Goal: Navigation & Orientation: Find specific page/section

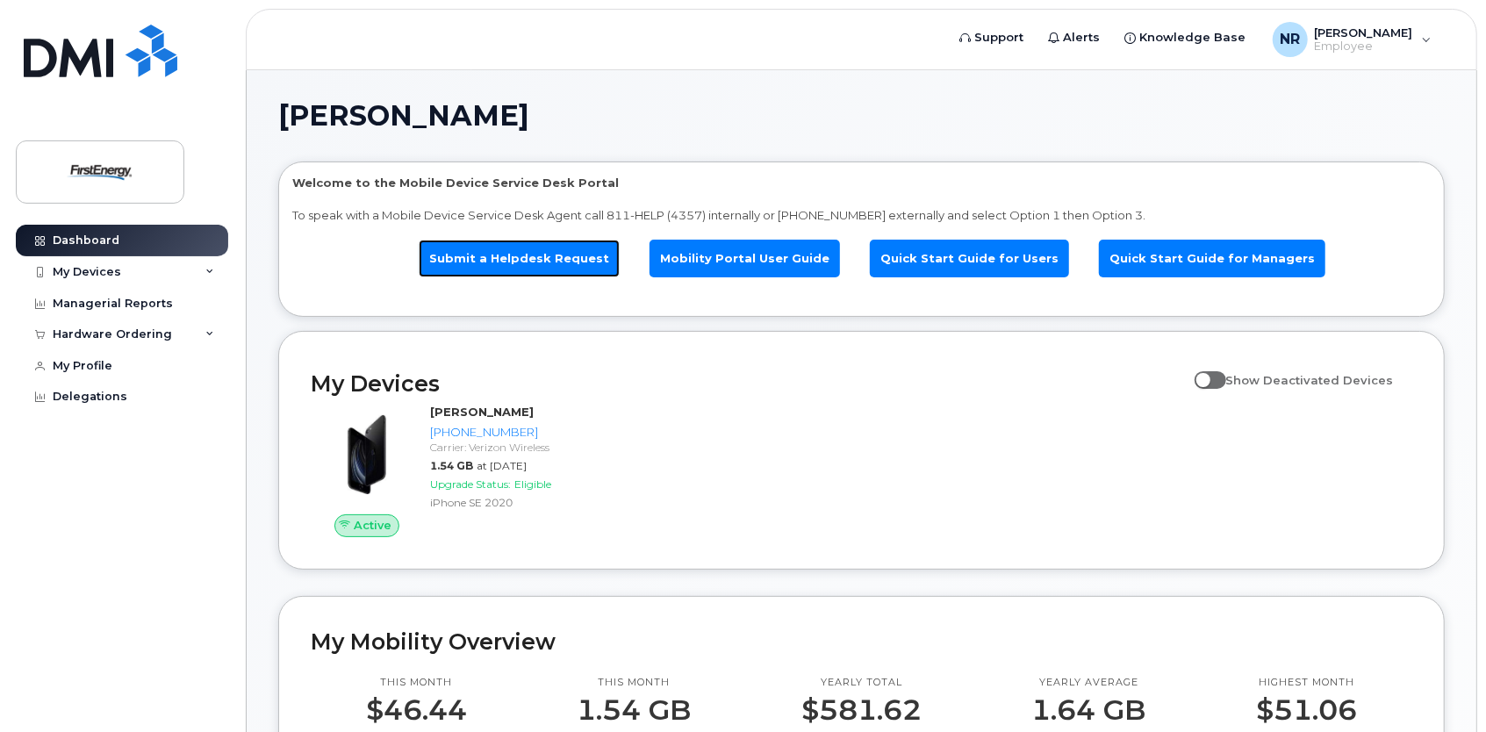
click at [564, 264] on link "Submit a Helpdesk Request" at bounding box center [519, 259] width 201 height 38
click at [1145, 259] on link "Quick Start Guide for Managers" at bounding box center [1212, 259] width 226 height 38
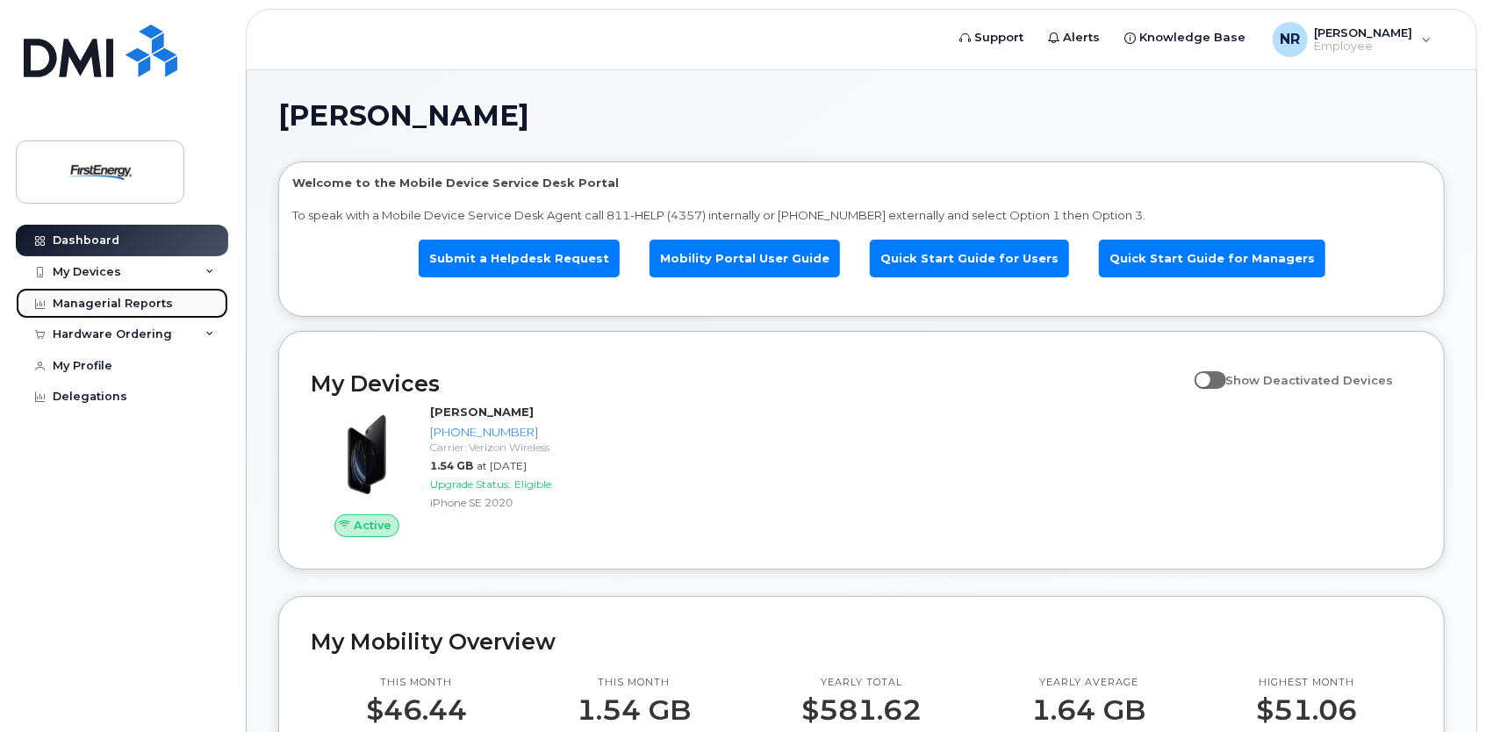
click at [158, 300] on div "Managerial Reports" at bounding box center [113, 304] width 120 height 14
click at [102, 301] on div "Managerial Reports" at bounding box center [113, 304] width 120 height 14
click at [42, 303] on icon at bounding box center [40, 304] width 10 height 10
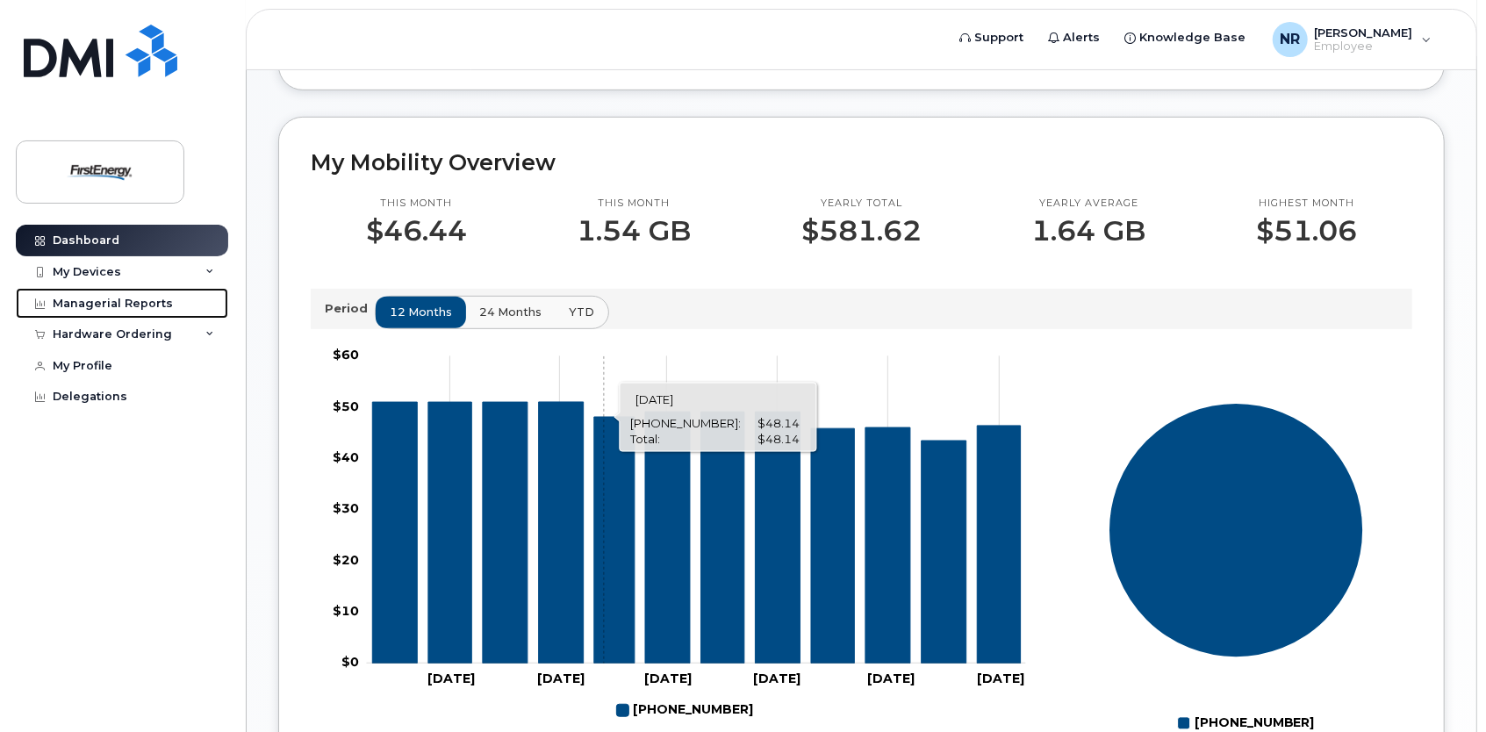
scroll to position [472, 0]
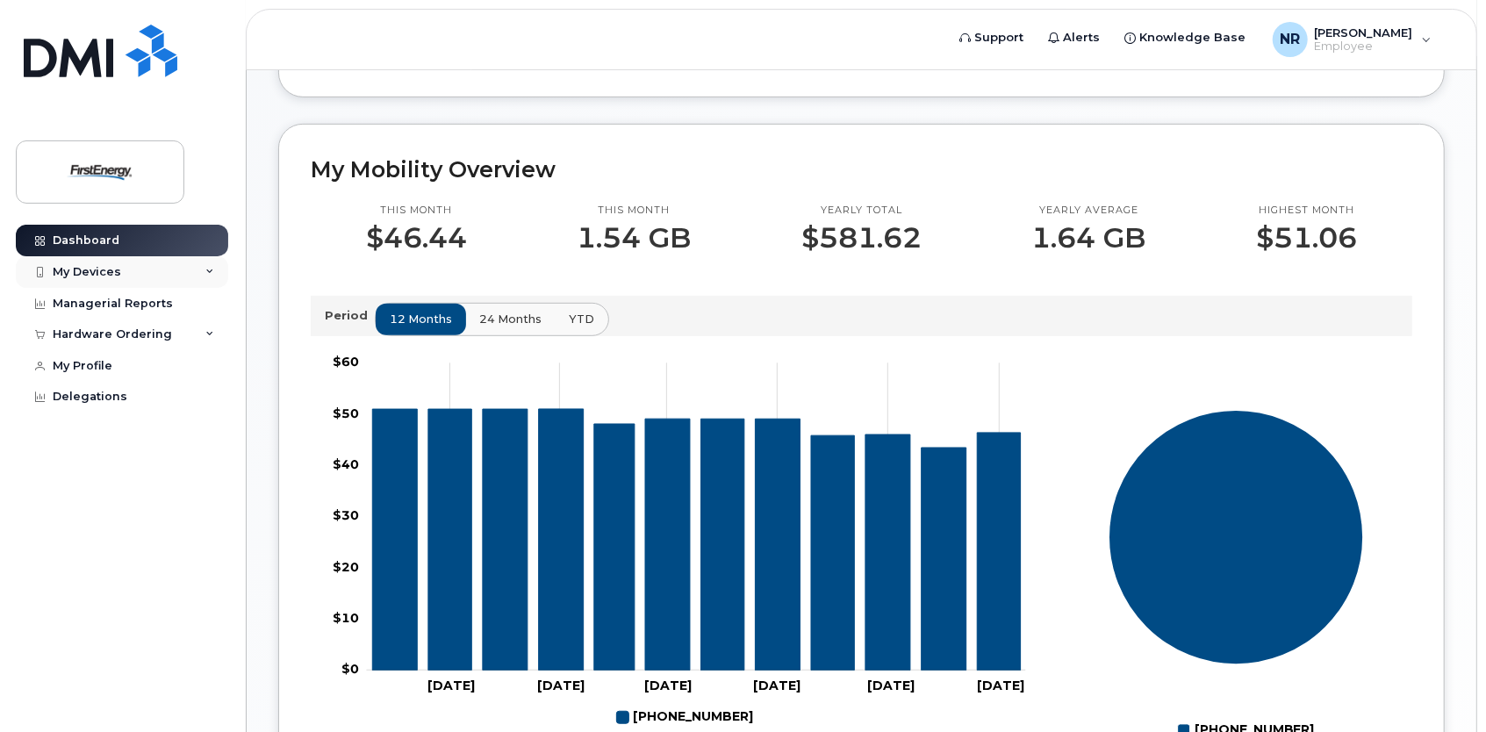
click at [207, 271] on icon at bounding box center [209, 272] width 9 height 9
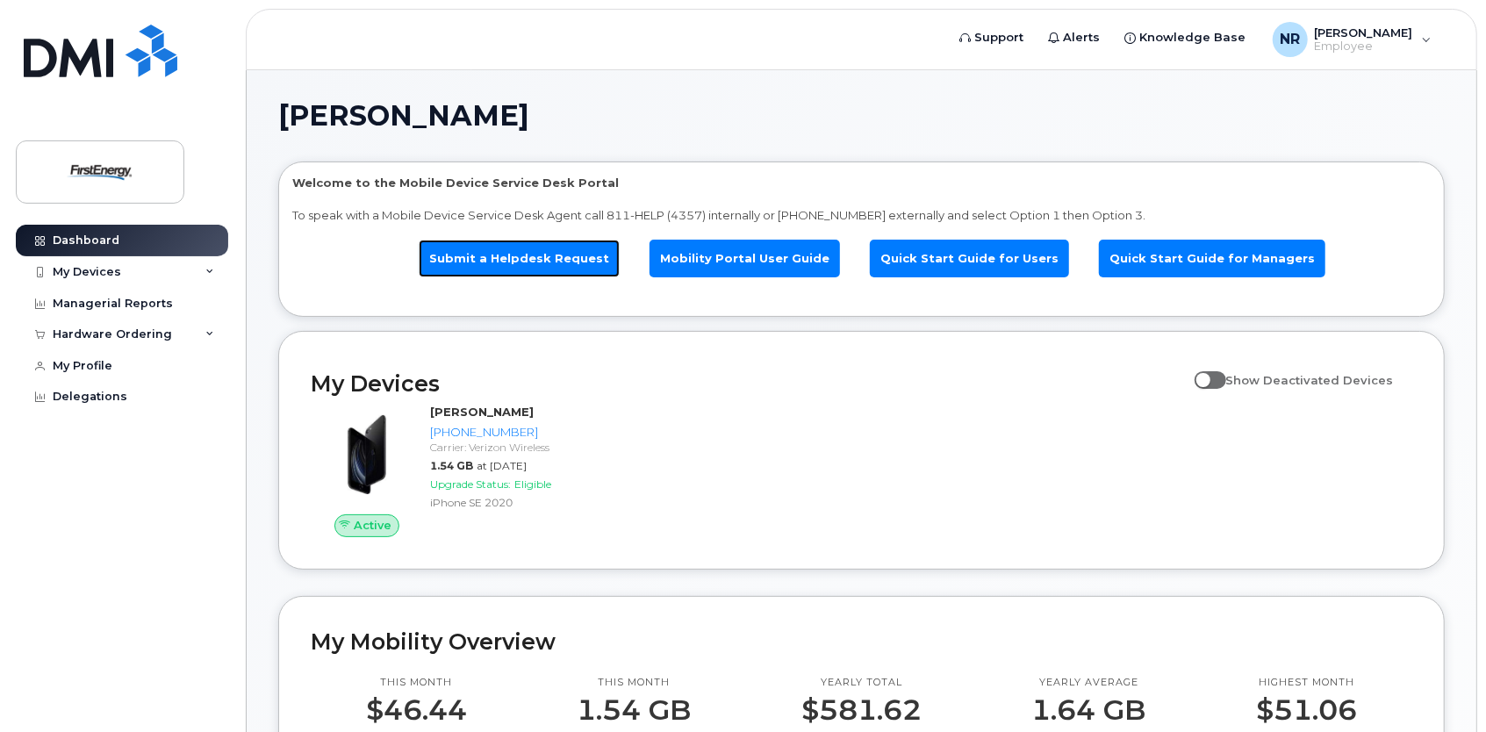
click at [542, 253] on link "Submit a Helpdesk Request" at bounding box center [519, 259] width 201 height 38
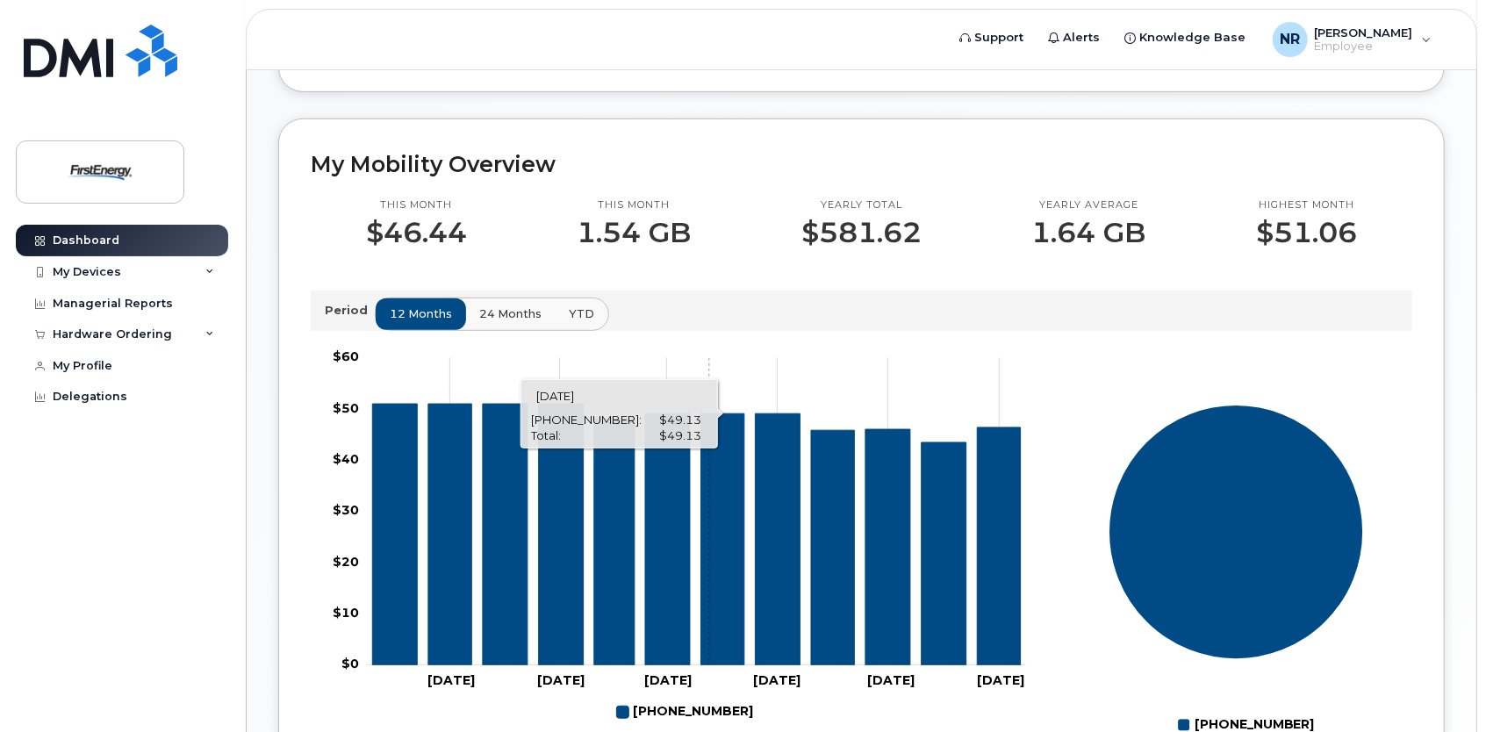
scroll to position [472, 0]
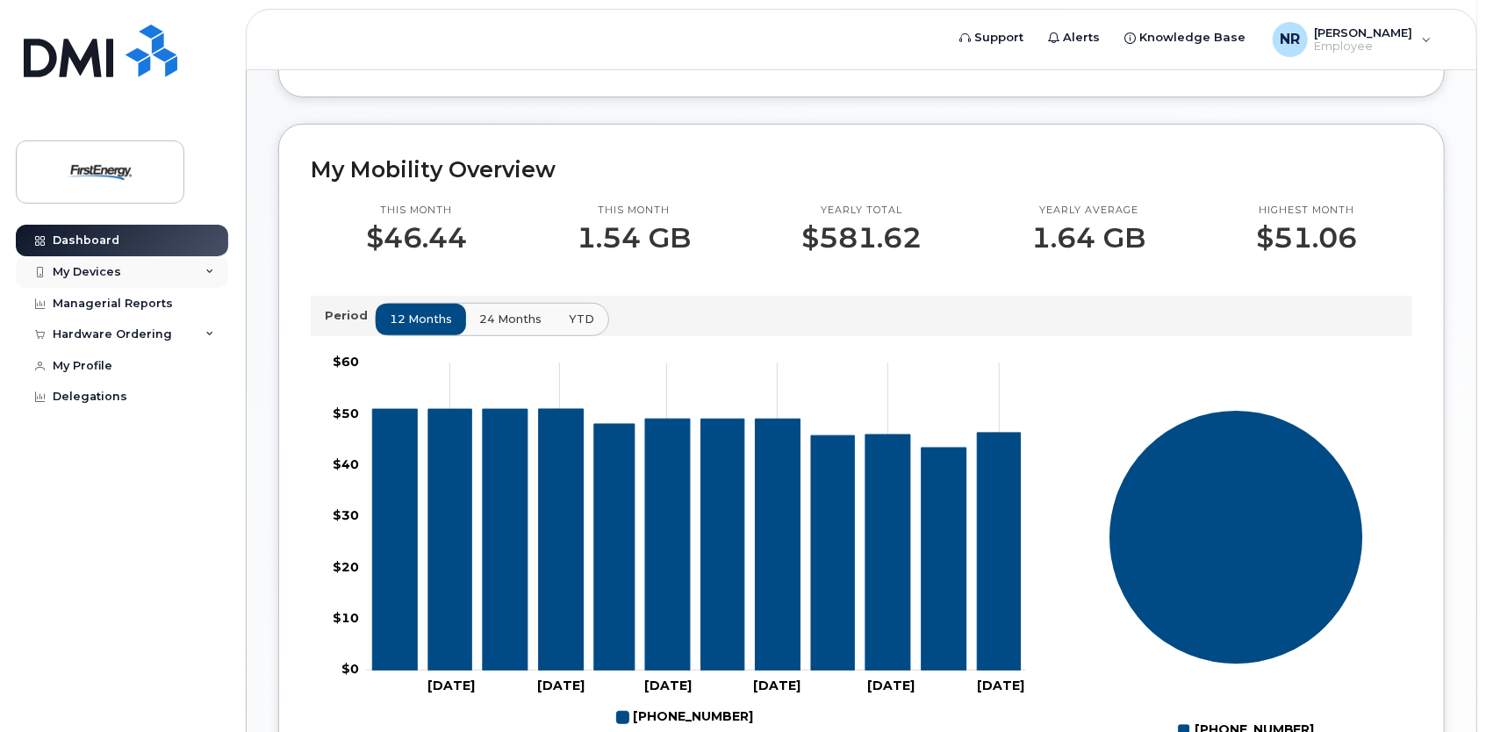
click at [210, 270] on icon at bounding box center [209, 272] width 9 height 9
click at [97, 272] on div "My Devices" at bounding box center [87, 272] width 68 height 14
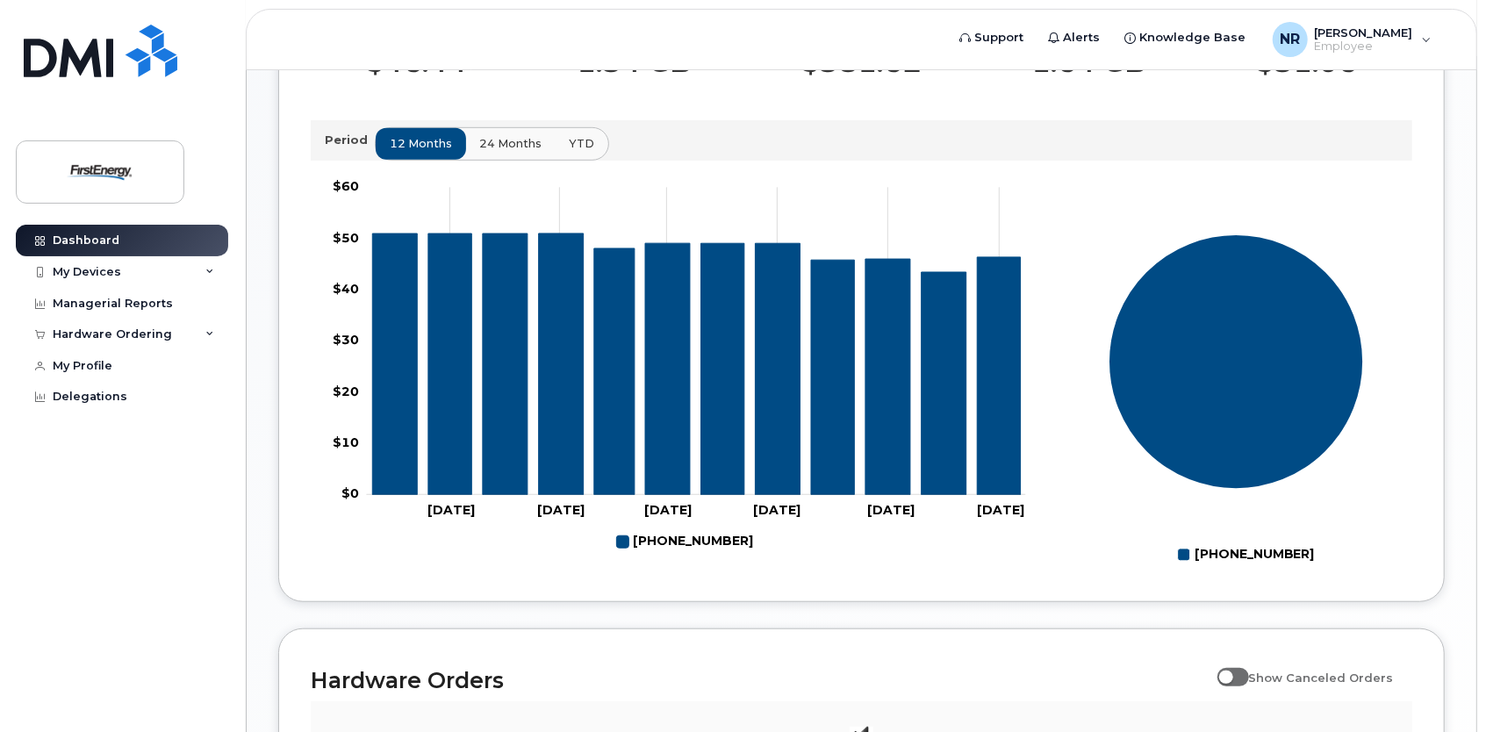
scroll to position [911, 0]
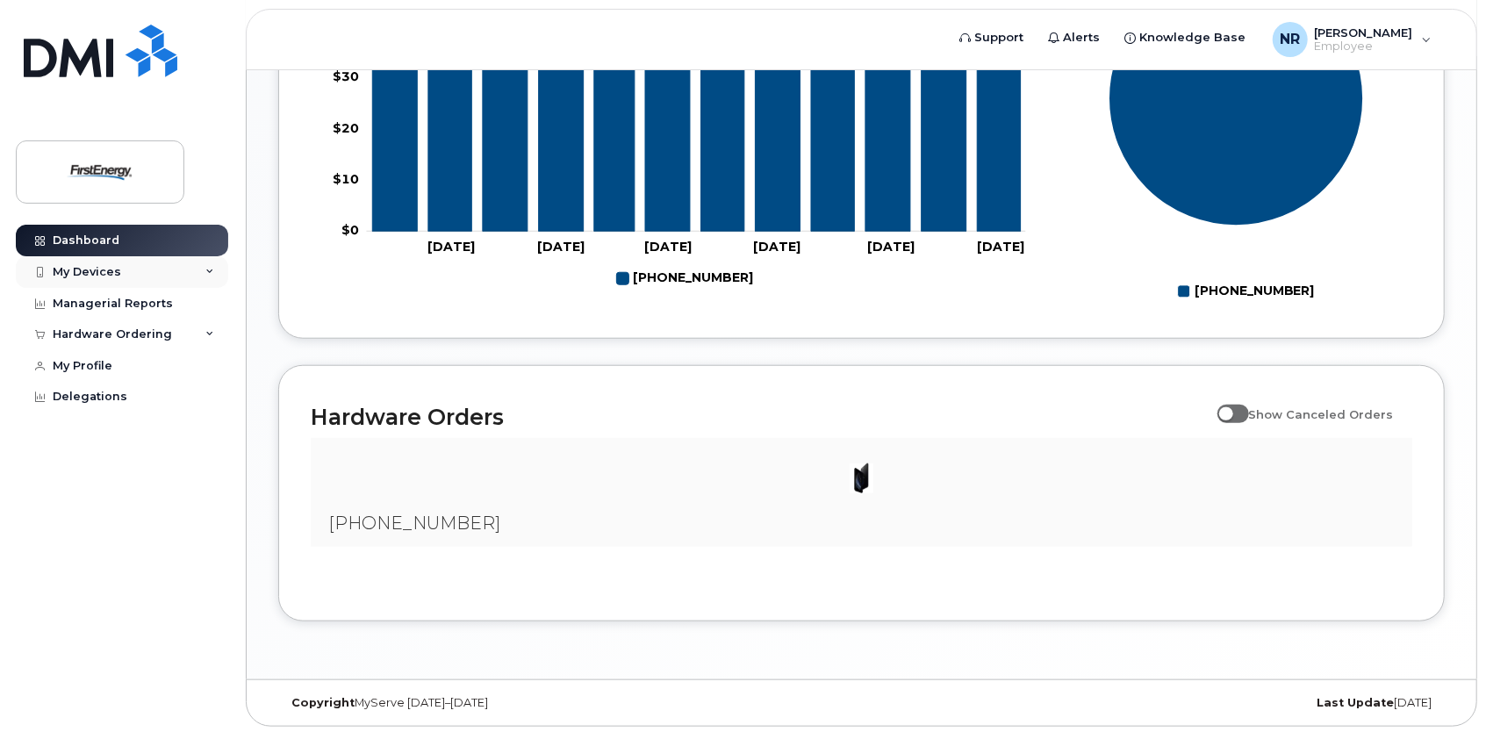
click at [209, 270] on icon at bounding box center [209, 272] width 9 height 9
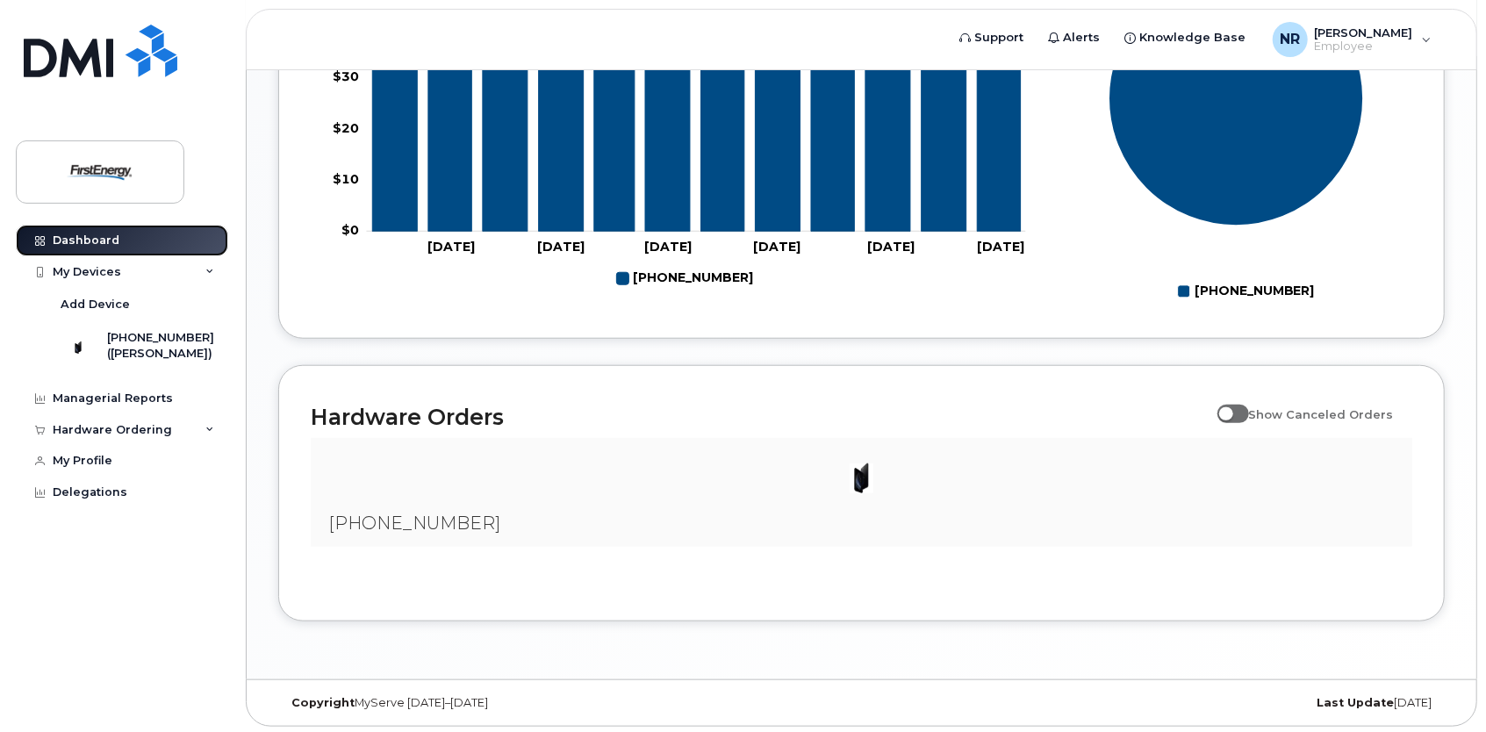
click at [79, 235] on div "Dashboard" at bounding box center [86, 240] width 67 height 14
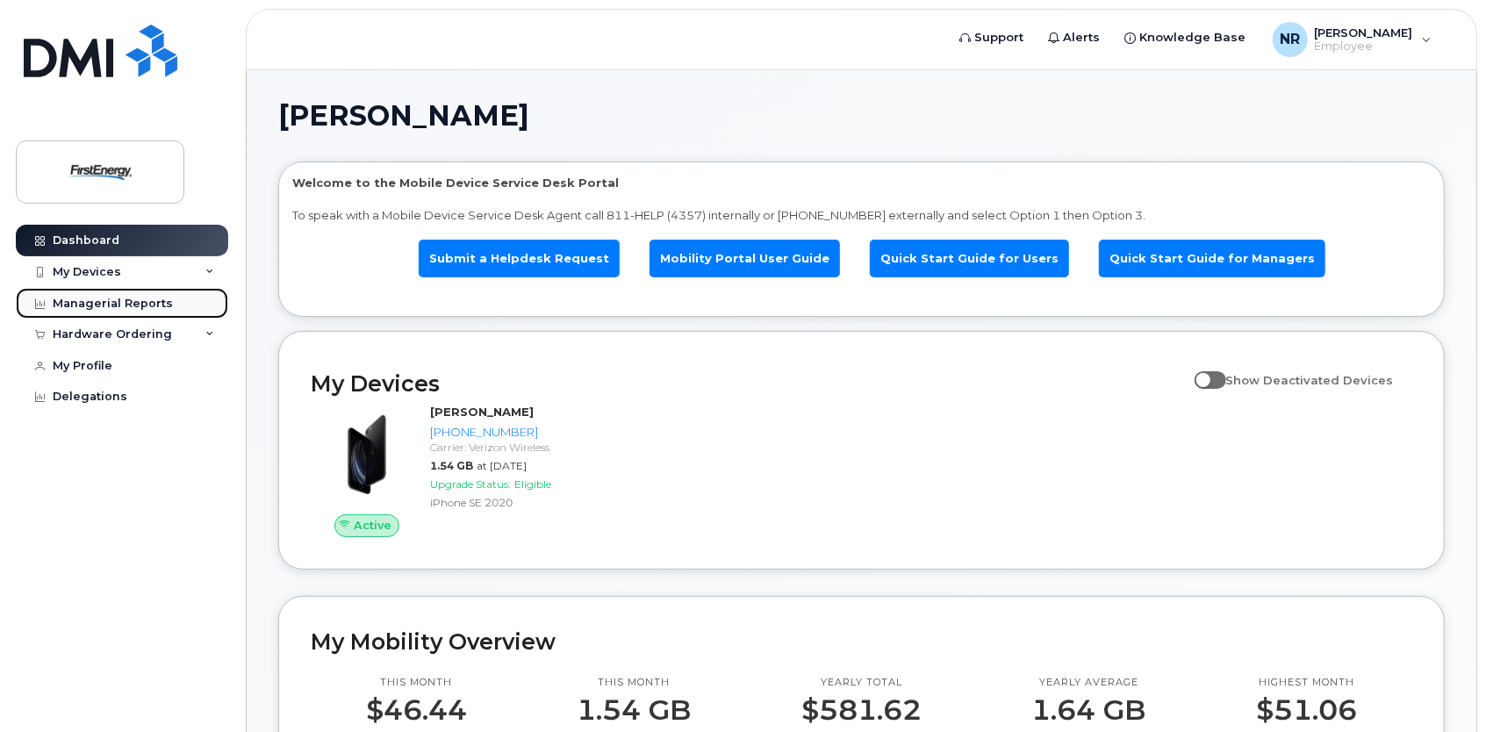
click at [158, 299] on div "Managerial Reports" at bounding box center [113, 304] width 120 height 14
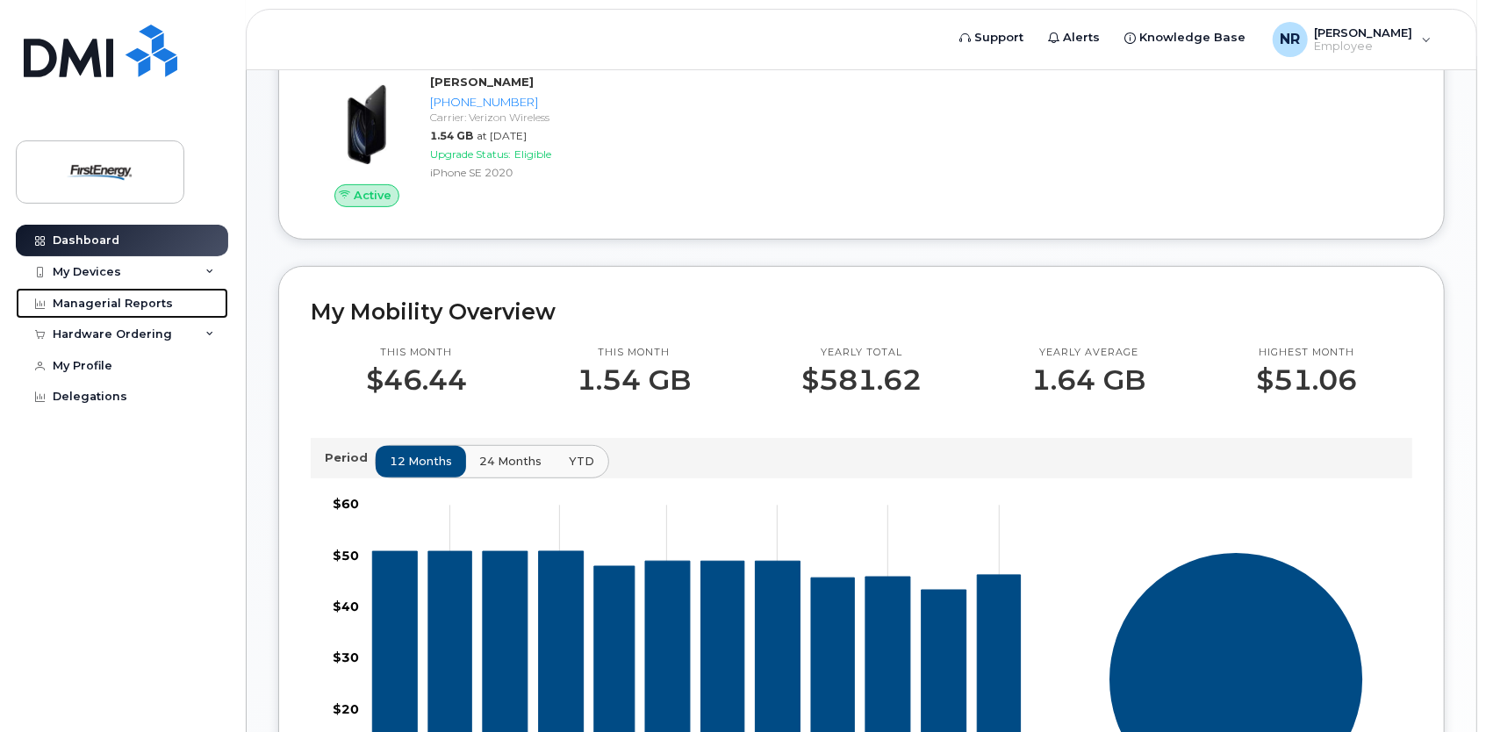
scroll to position [297, 0]
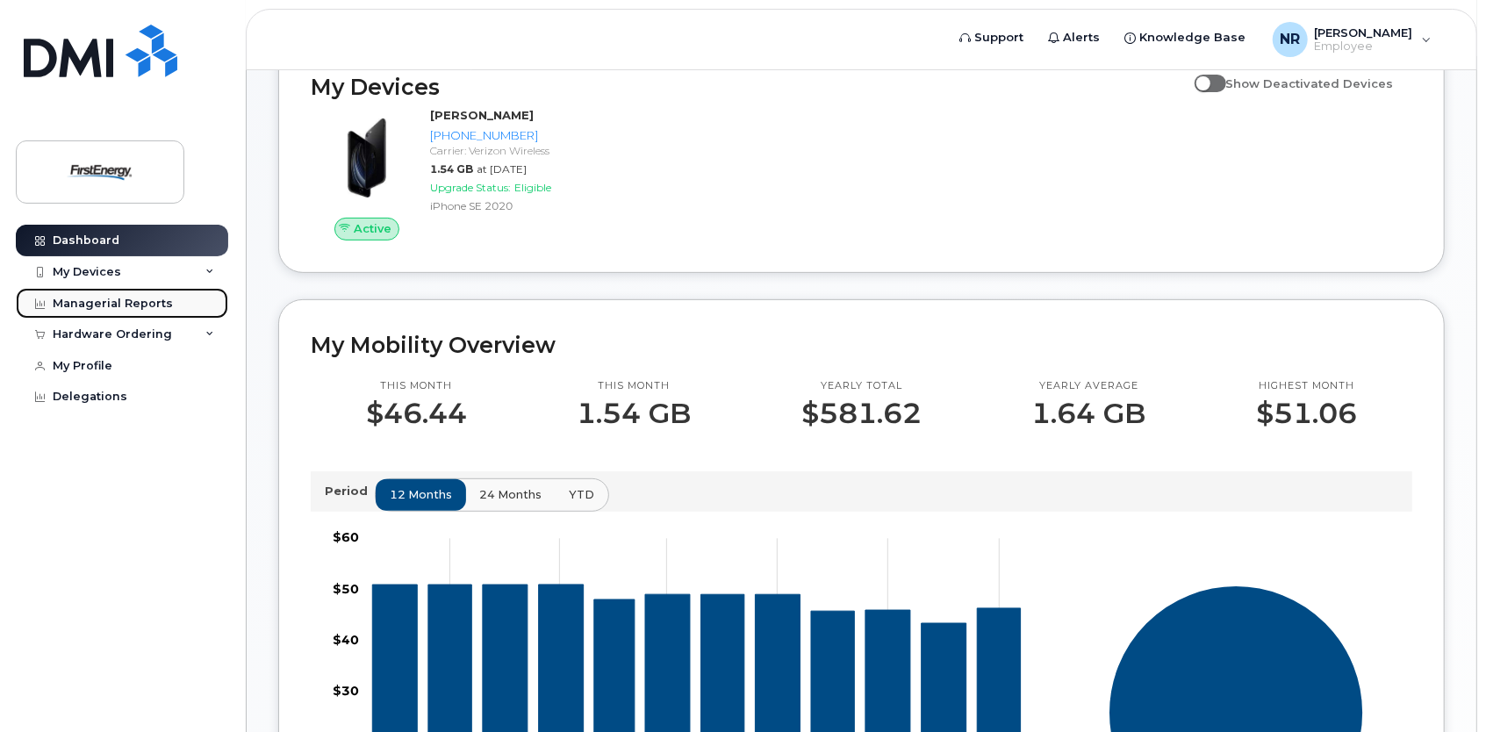
click at [73, 298] on div "Managerial Reports" at bounding box center [113, 304] width 120 height 14
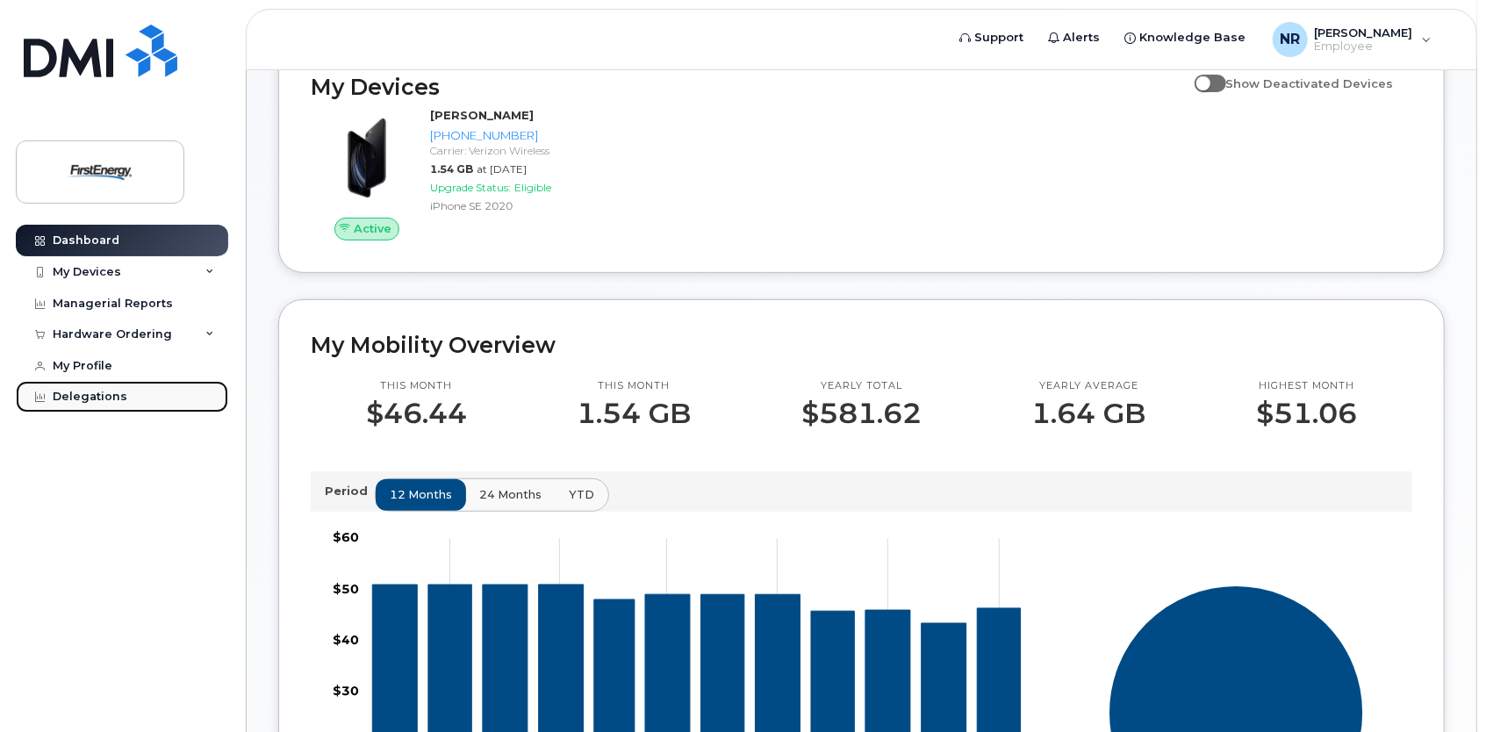
click at [51, 396] on link "Delegations" at bounding box center [122, 397] width 212 height 32
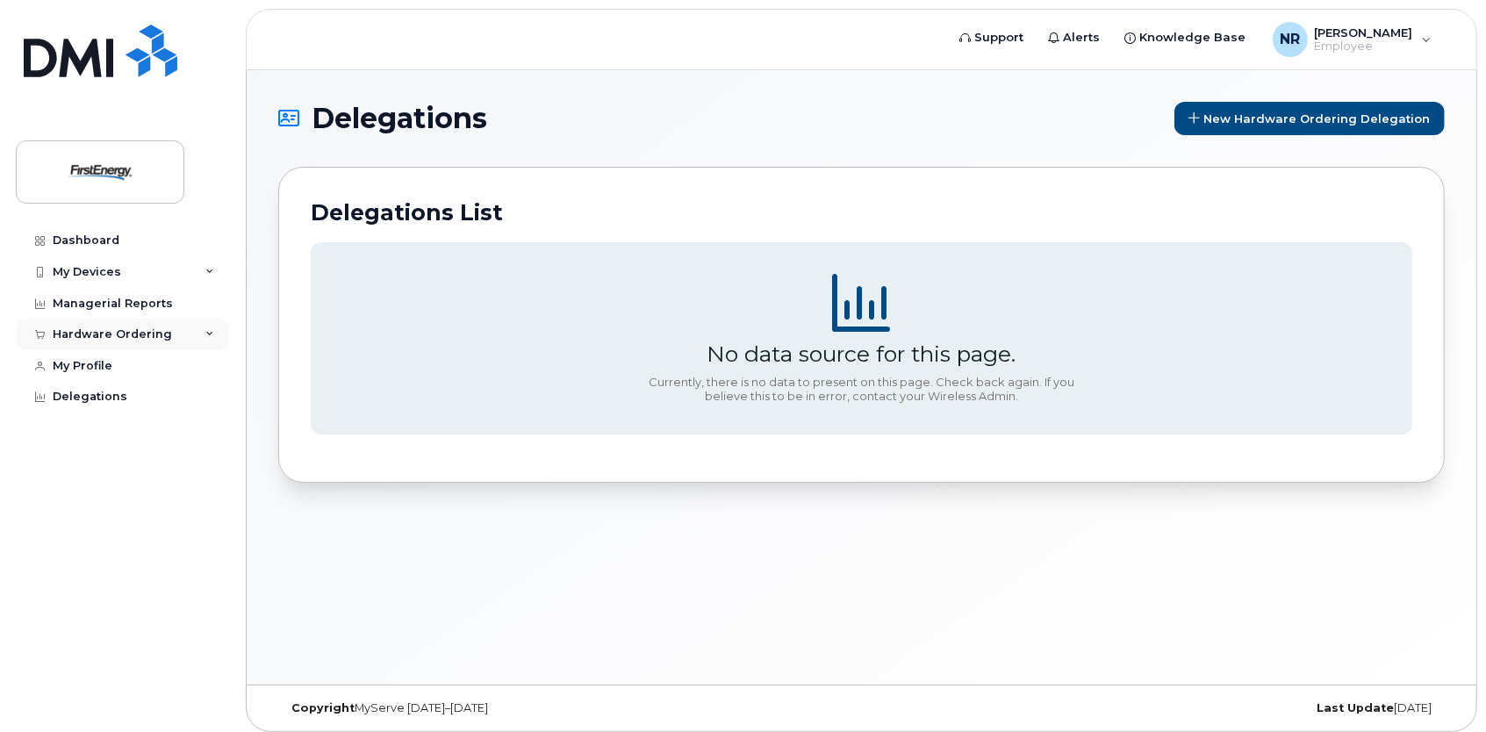
click at [89, 333] on div "Hardware Ordering" at bounding box center [112, 334] width 119 height 14
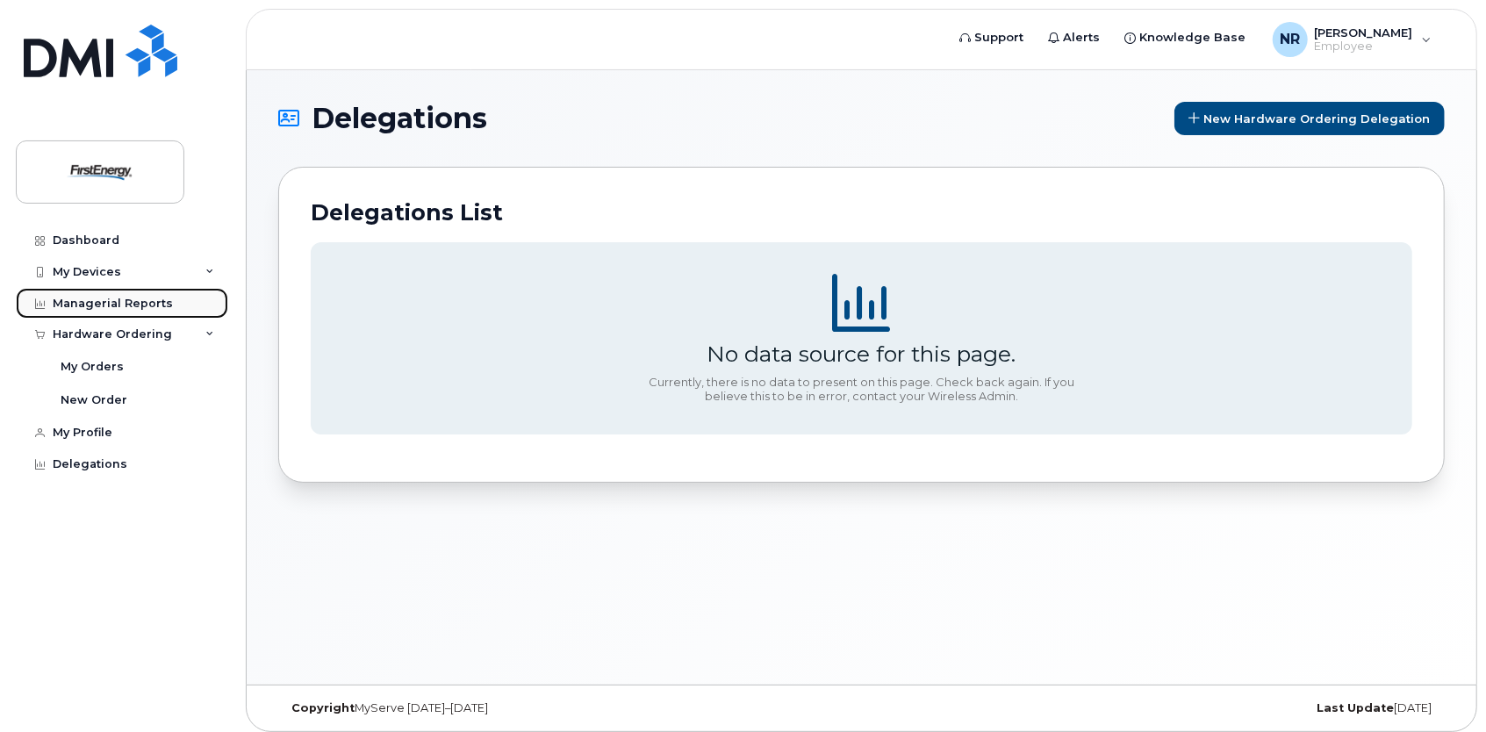
click at [100, 304] on div "Managerial Reports" at bounding box center [113, 304] width 120 height 14
click at [54, 301] on div "Managerial Reports" at bounding box center [113, 304] width 120 height 14
click at [39, 300] on icon at bounding box center [40, 304] width 10 height 10
click at [39, 269] on icon at bounding box center [40, 273] width 10 height 10
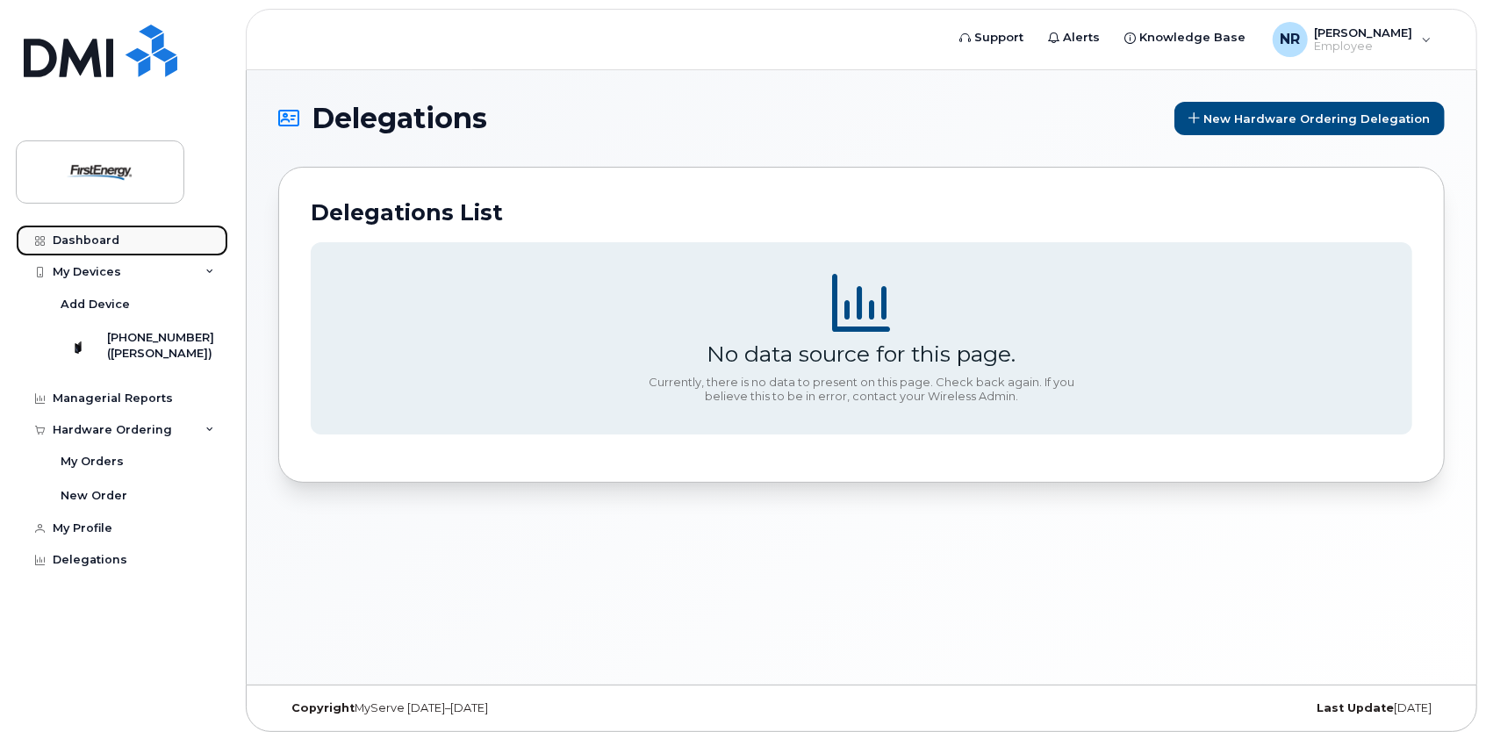
click at [50, 239] on link "Dashboard" at bounding box center [122, 241] width 212 height 32
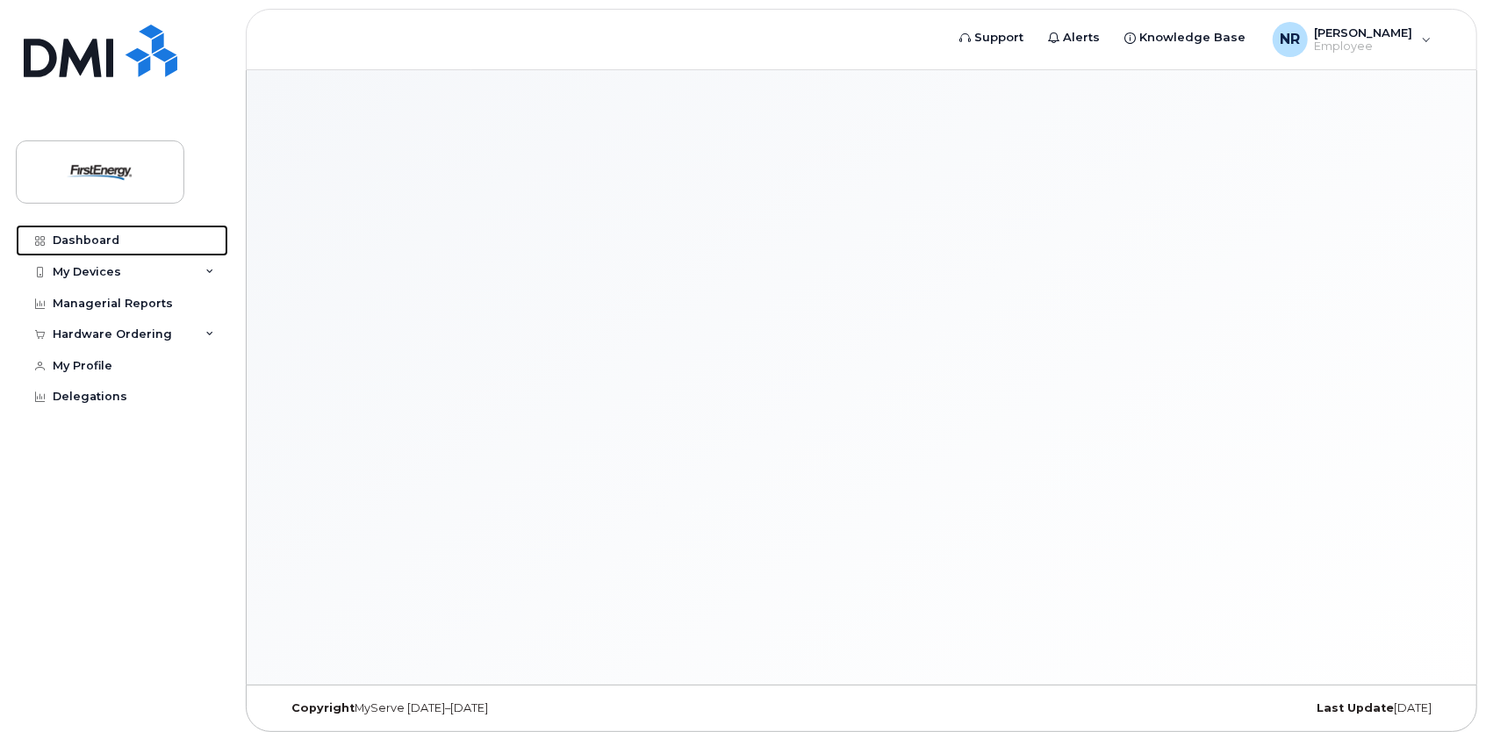
click at [35, 239] on icon at bounding box center [40, 241] width 10 height 10
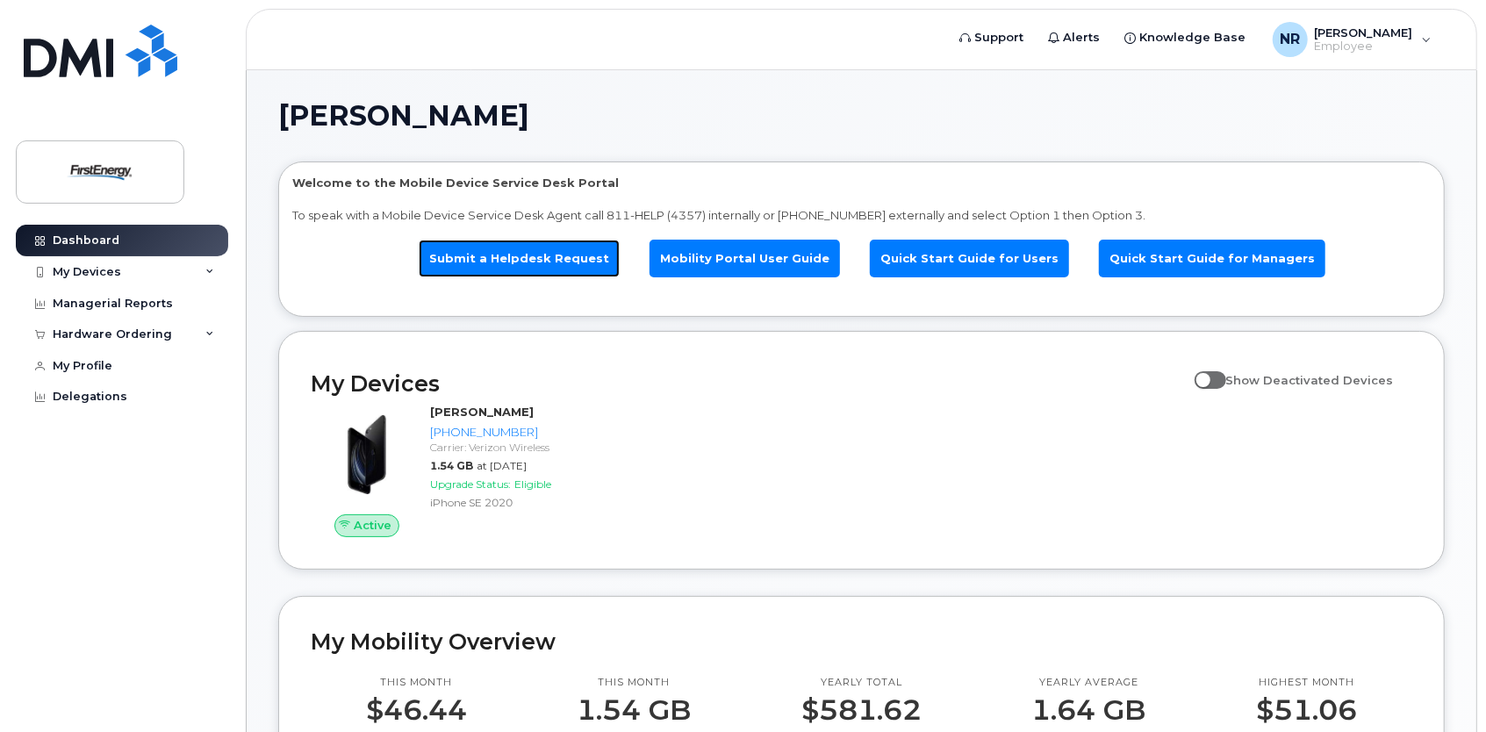
click at [586, 261] on link "Submit a Helpdesk Request" at bounding box center [519, 259] width 201 height 38
click at [742, 260] on link "Mobility Portal User Guide" at bounding box center [744, 259] width 190 height 38
click at [921, 249] on link "Quick Start Guide for Users" at bounding box center [969, 259] width 199 height 38
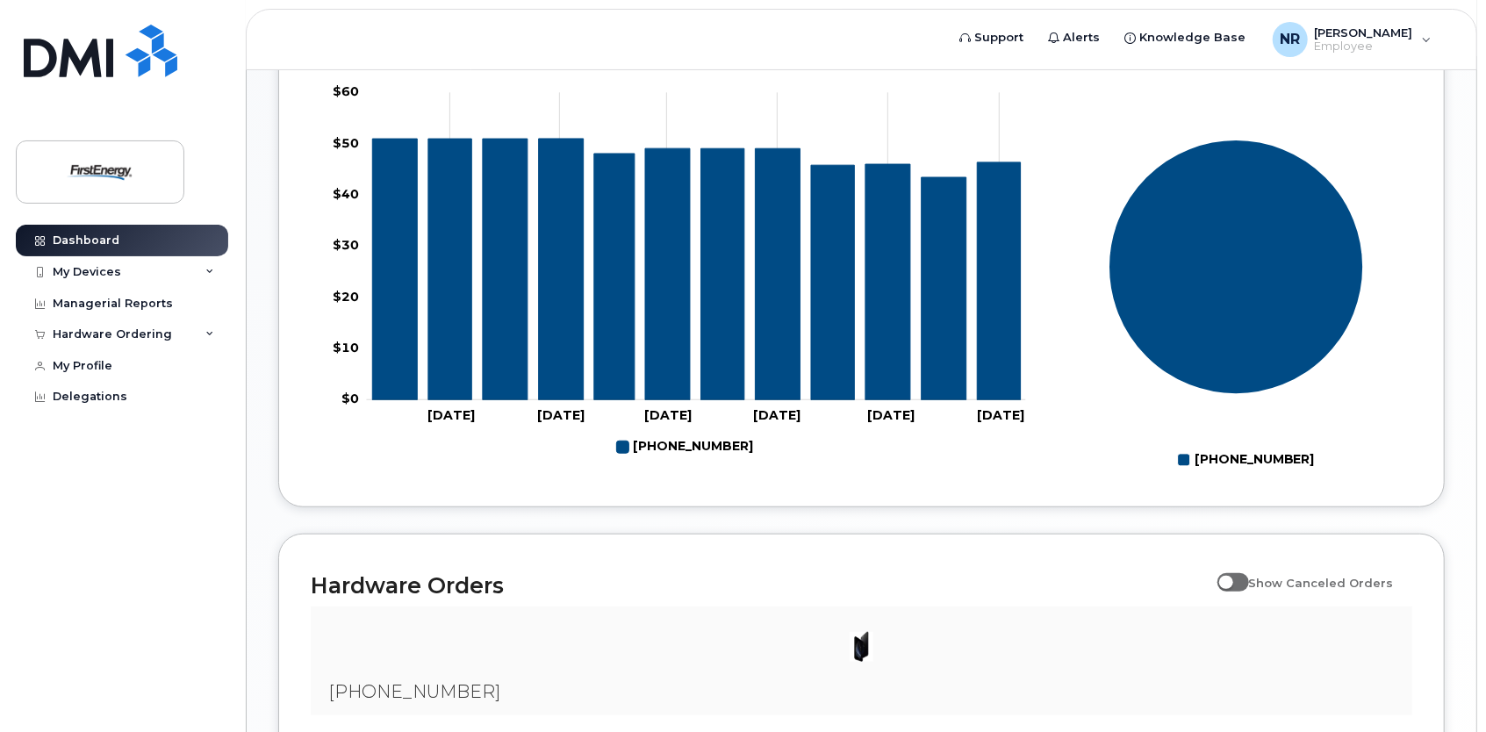
scroll to position [735, 0]
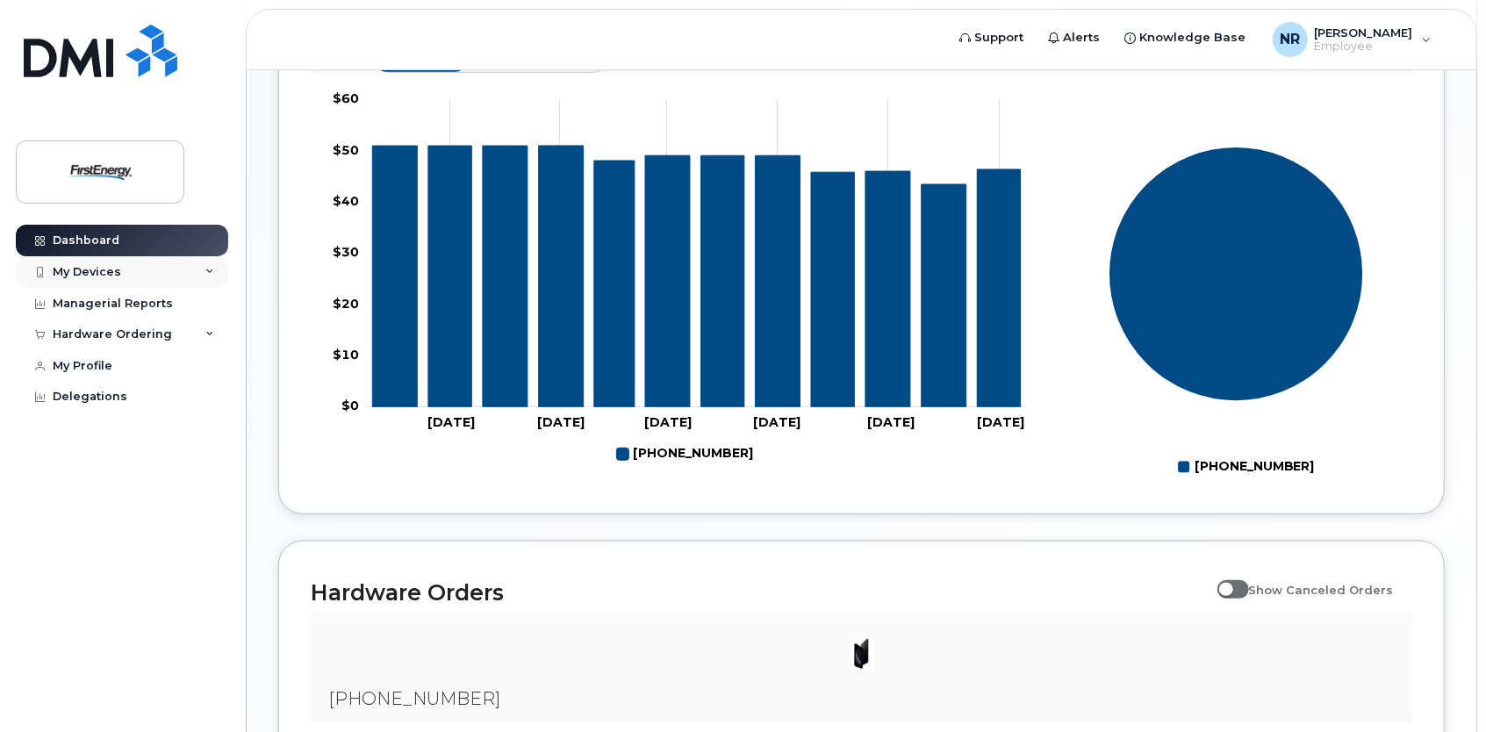
click at [211, 270] on icon at bounding box center [209, 272] width 9 height 9
click at [95, 274] on div "My Devices" at bounding box center [87, 272] width 68 height 14
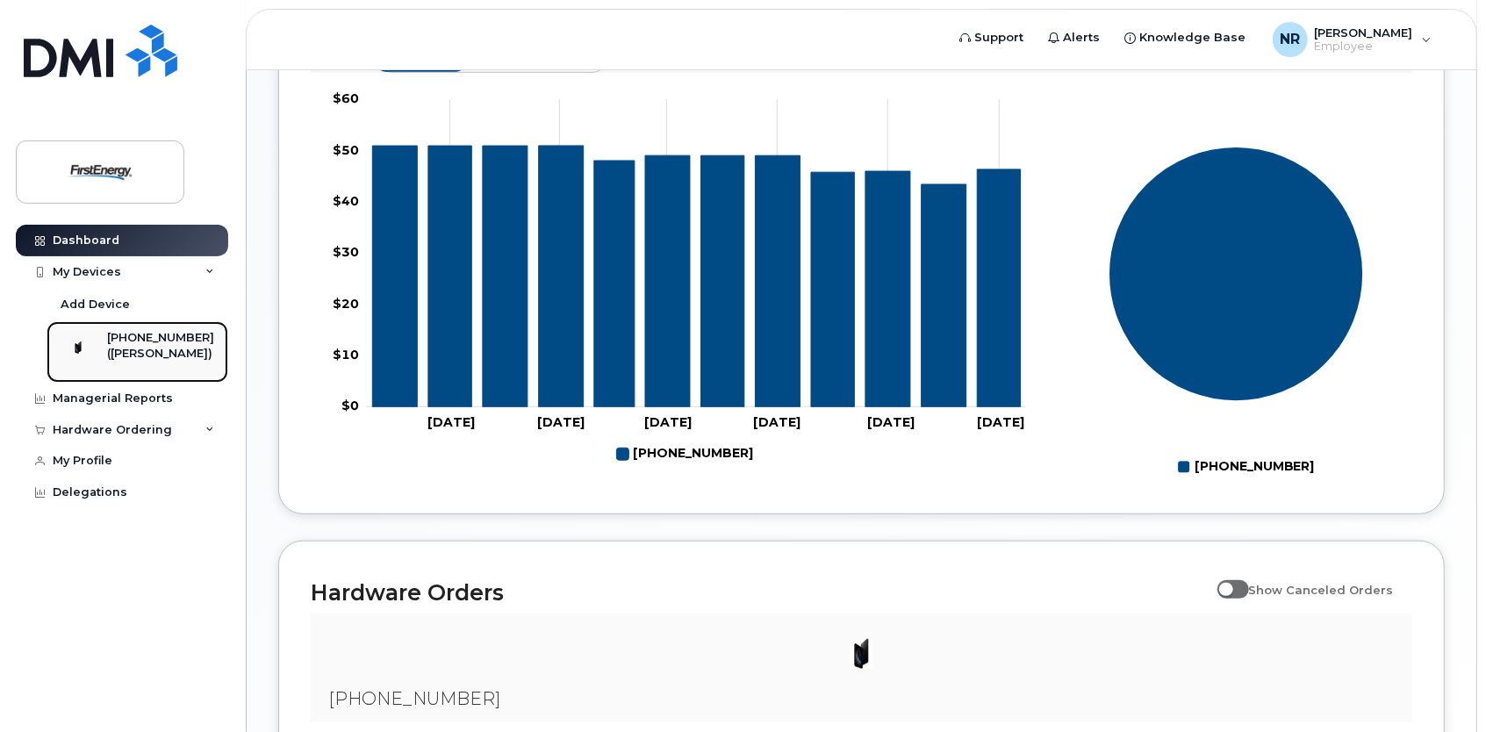
click at [140, 362] on div "([PERSON_NAME])" at bounding box center [160, 354] width 107 height 16
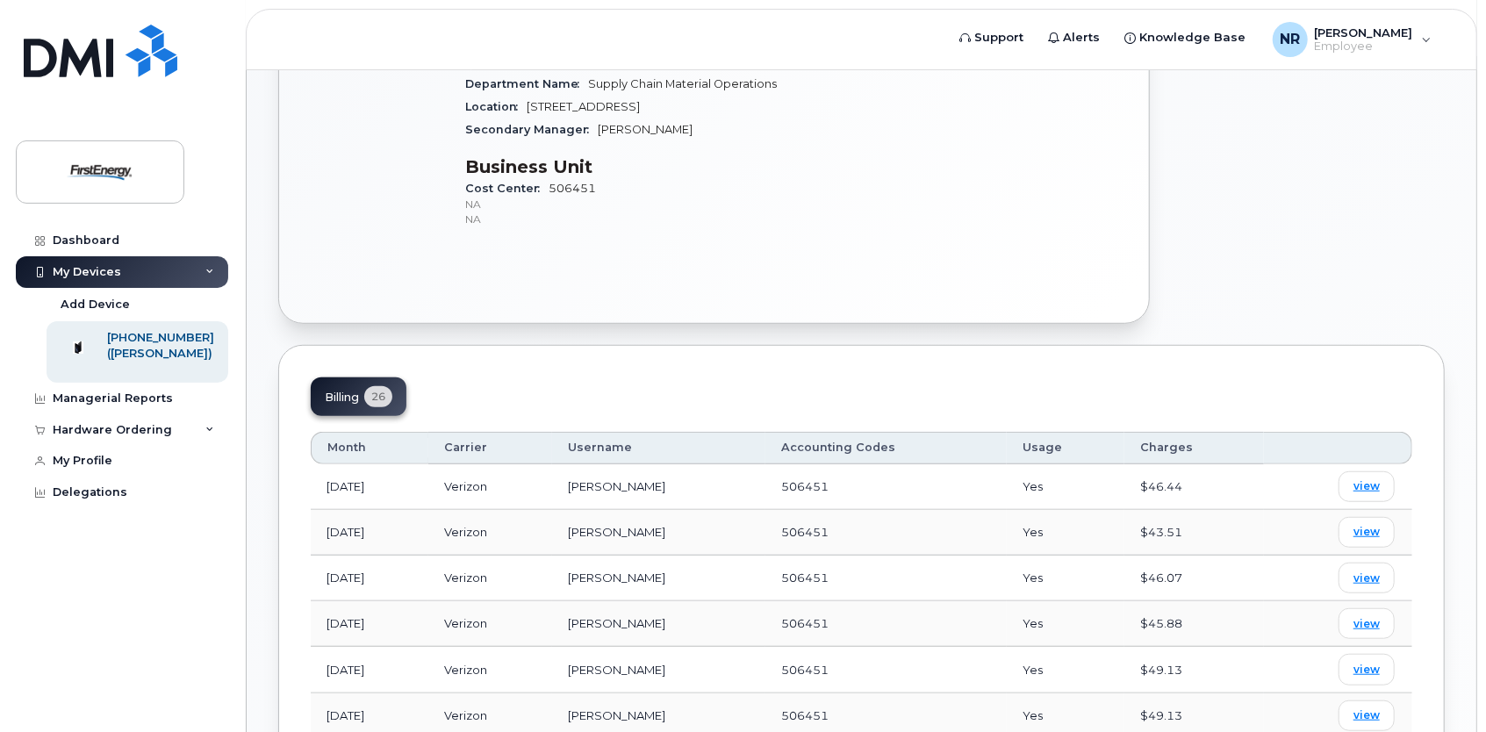
scroll to position [684, 0]
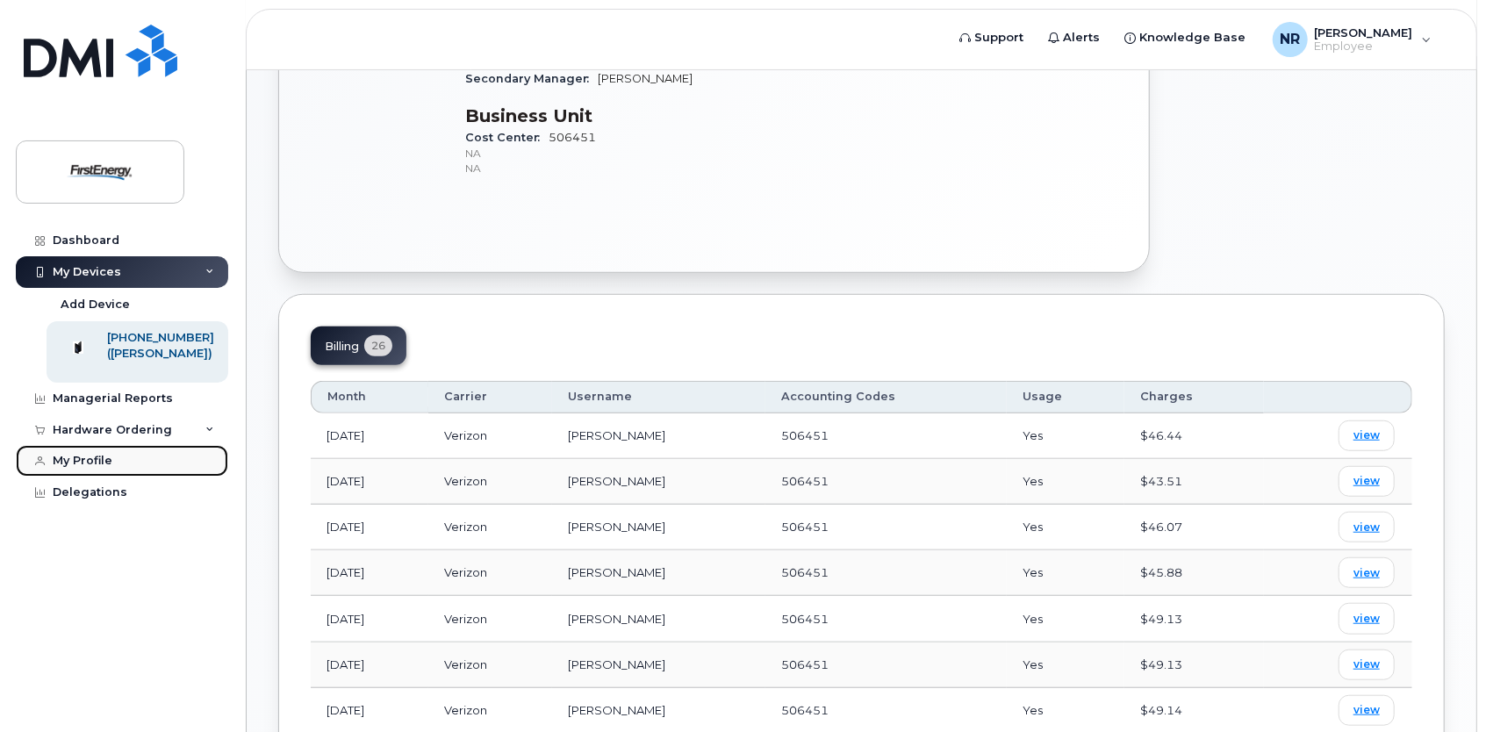
click at [60, 468] on div "My Profile" at bounding box center [83, 461] width 60 height 14
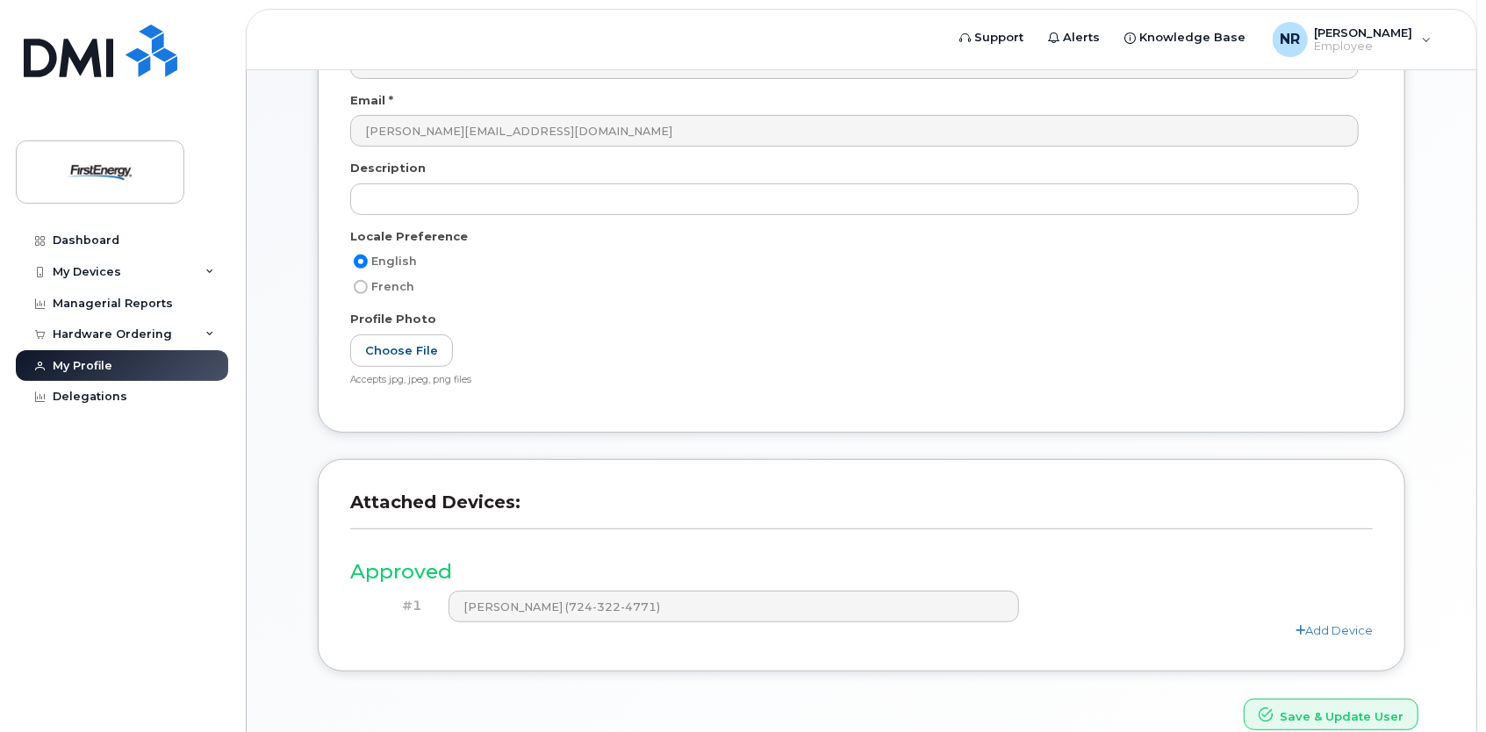
scroll to position [398, 0]
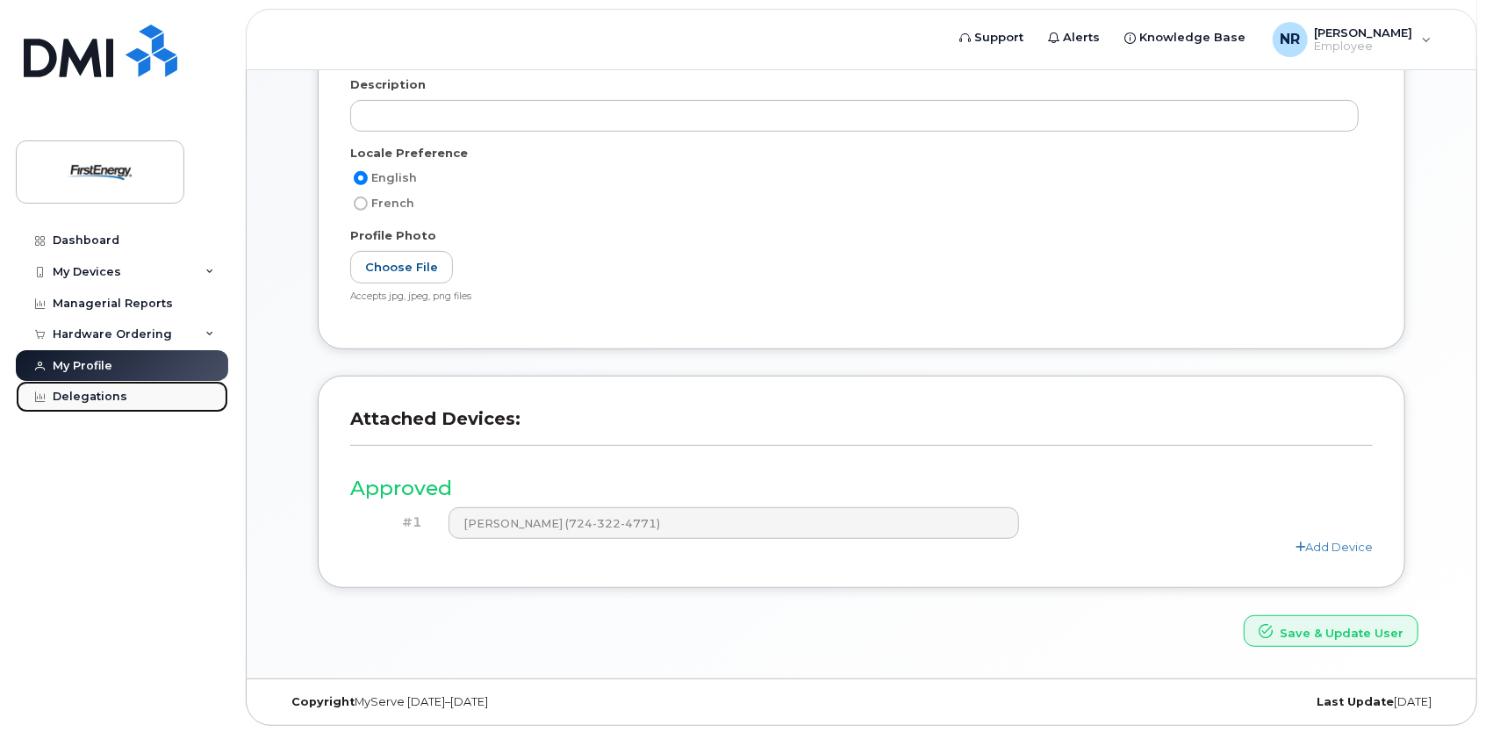
click at [65, 391] on div "Delegations" at bounding box center [90, 397] width 75 height 14
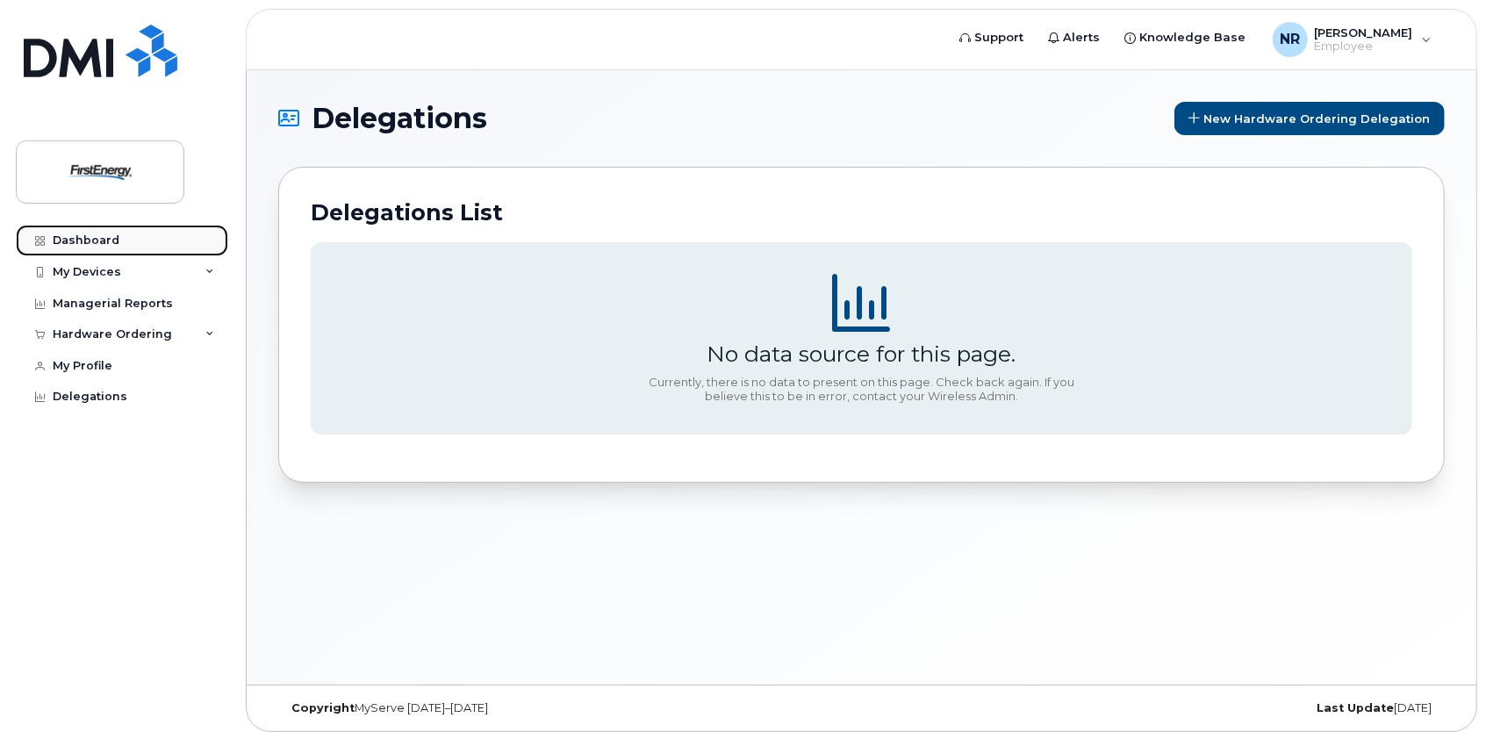
click at [54, 239] on div "Dashboard" at bounding box center [86, 240] width 67 height 14
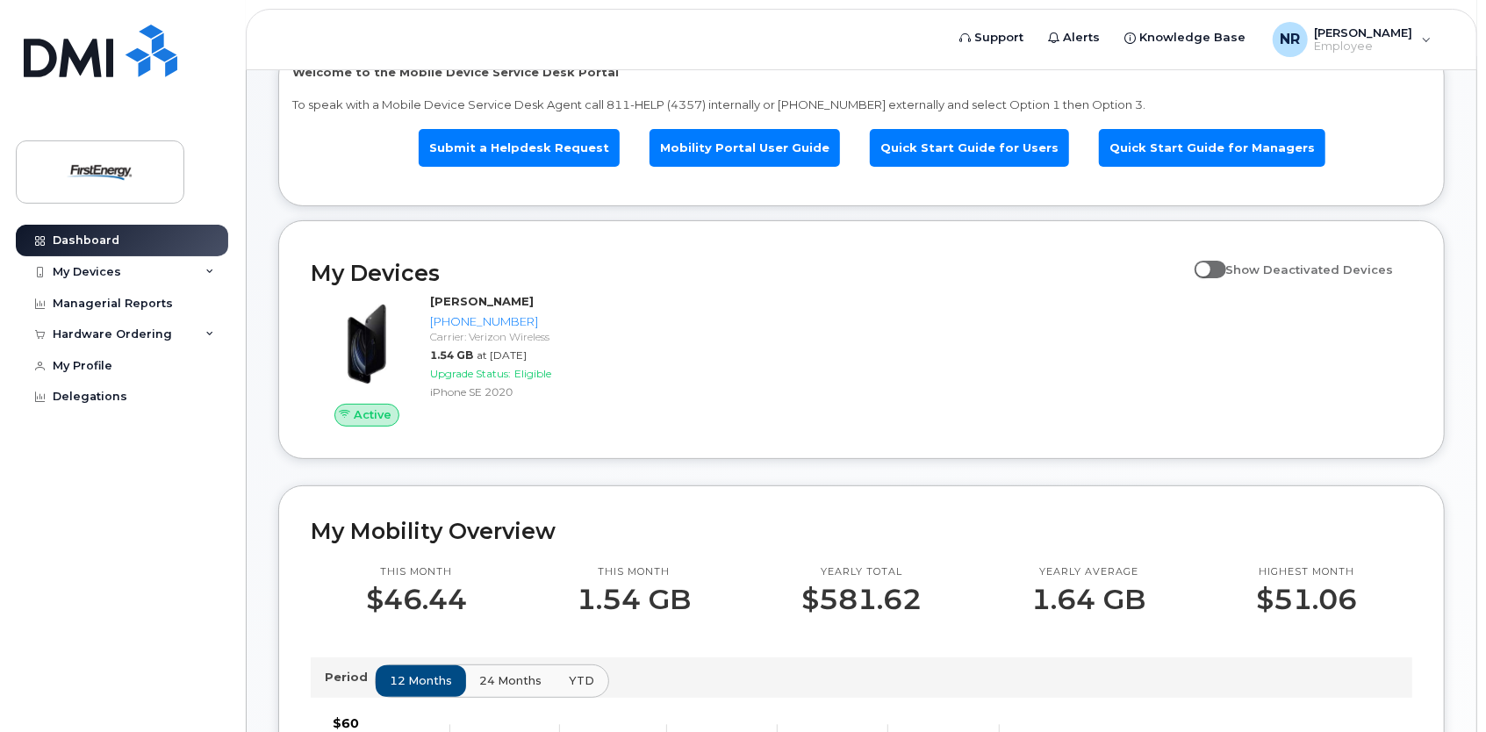
scroll to position [33, 0]
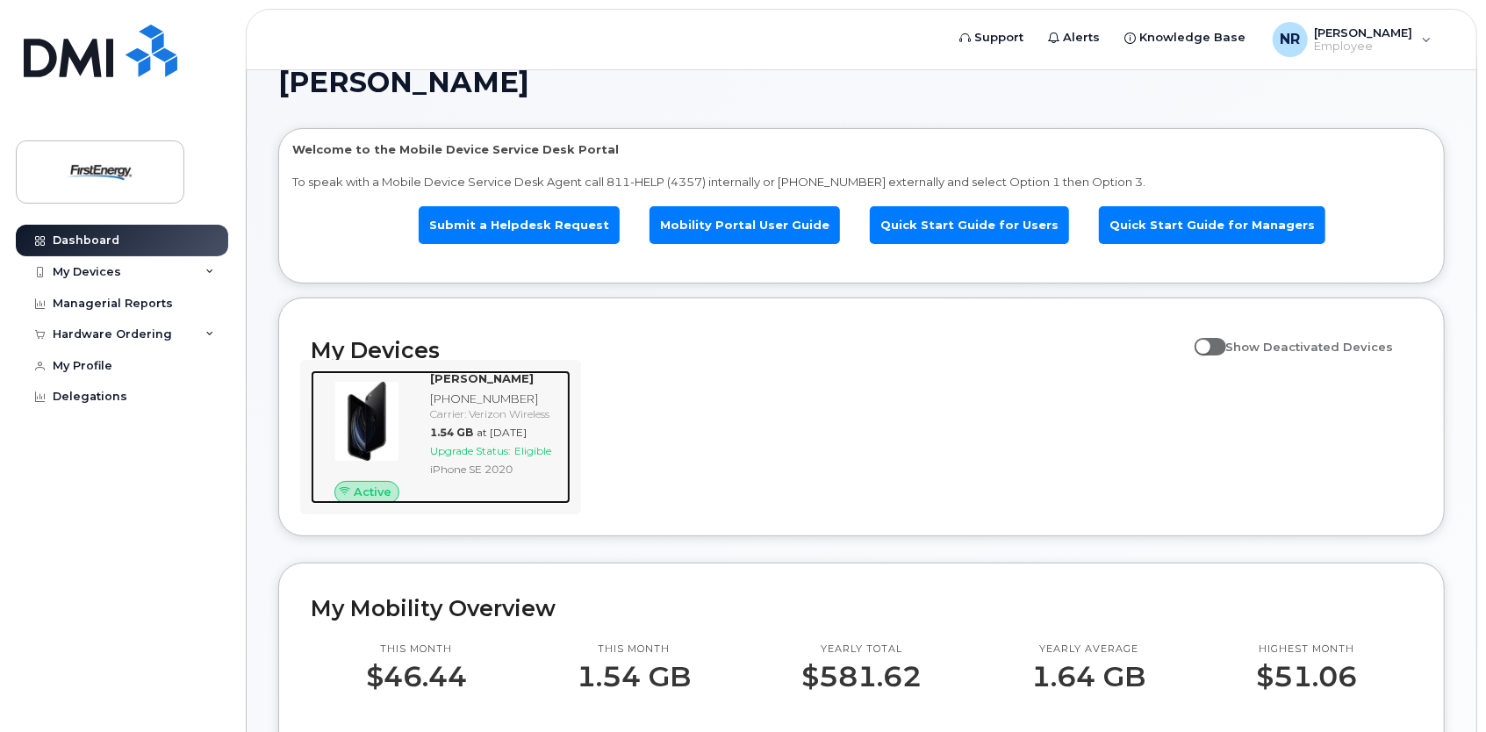
click at [372, 497] on span "Active" at bounding box center [373, 492] width 38 height 17
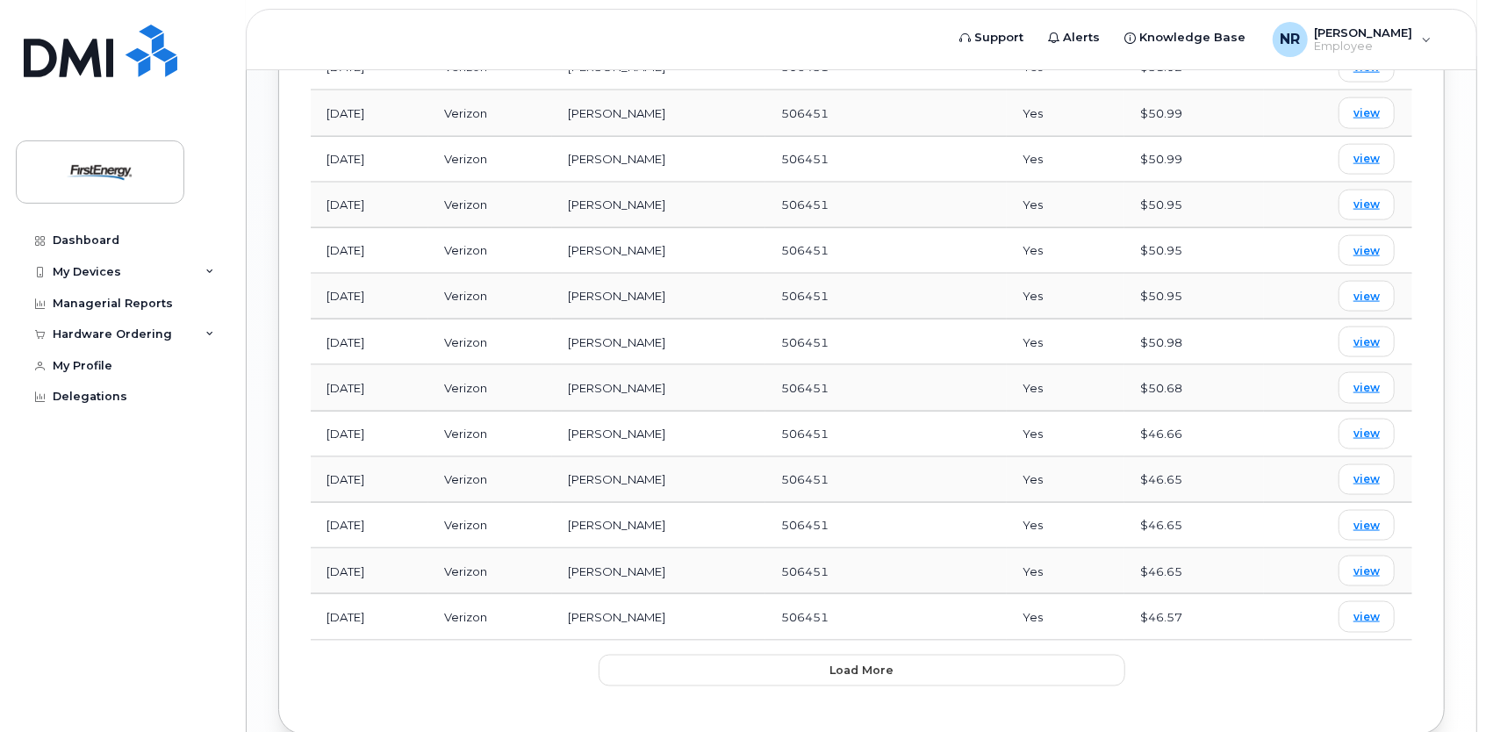
scroll to position [1576, 0]
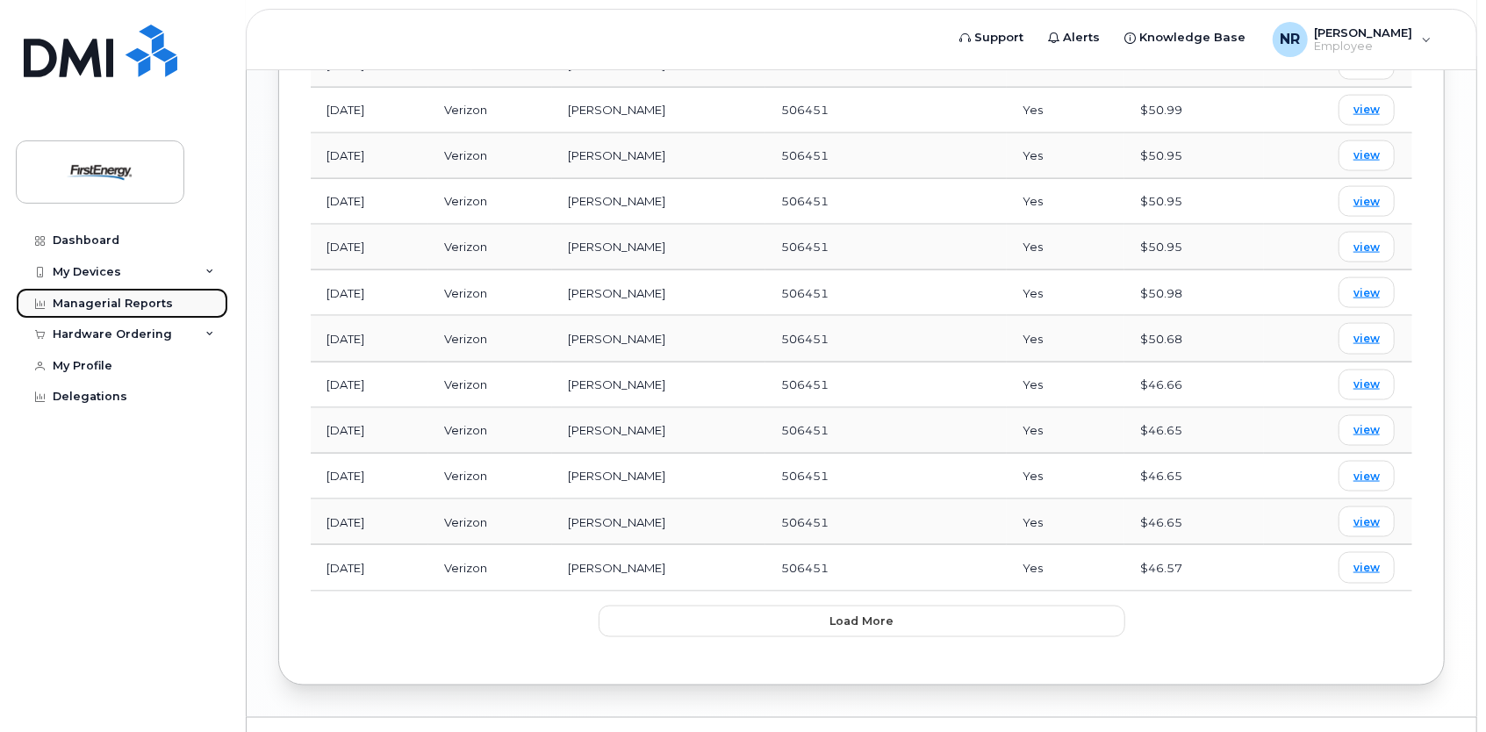
click at [109, 300] on div "Managerial Reports" at bounding box center [113, 304] width 120 height 14
click at [39, 302] on icon at bounding box center [40, 304] width 10 height 10
click at [90, 269] on div "My Devices" at bounding box center [87, 272] width 68 height 14
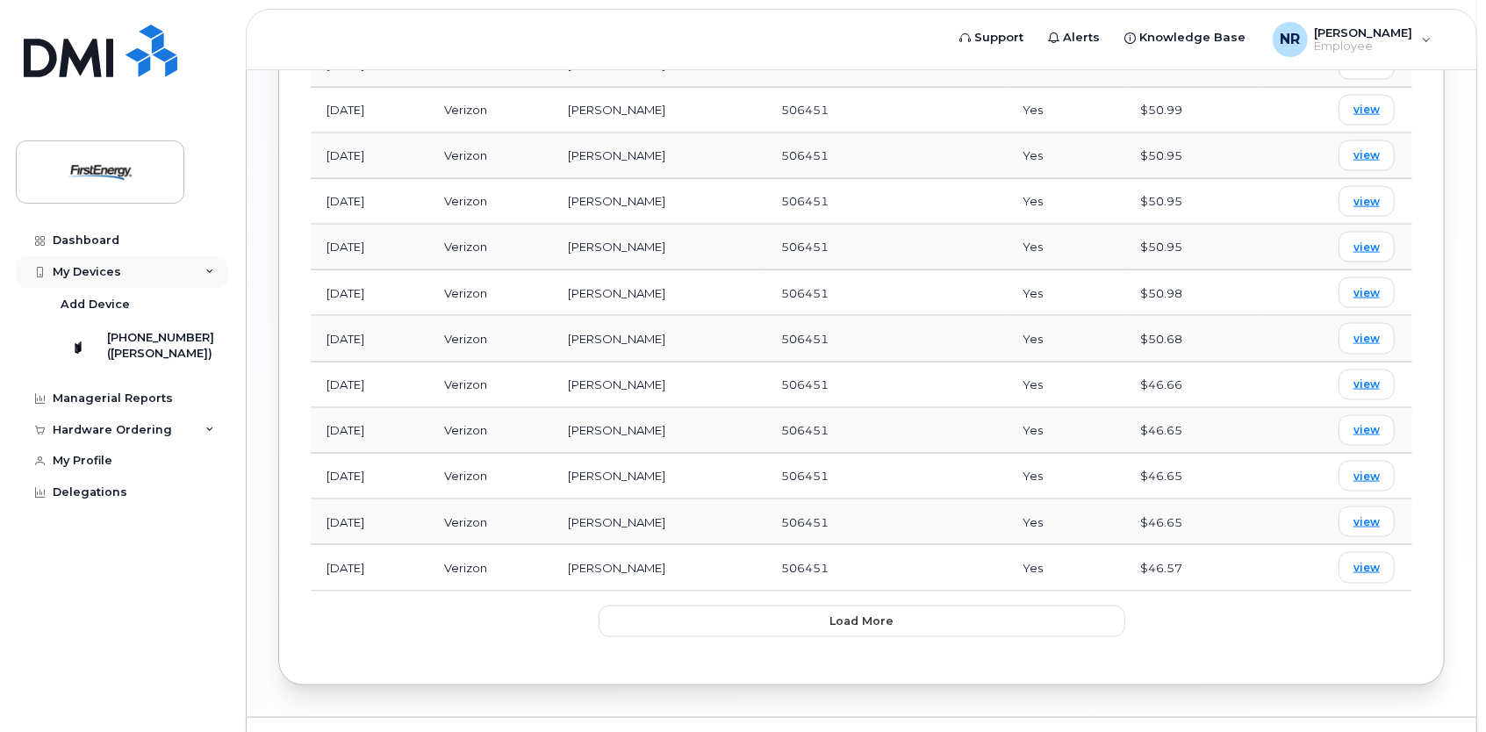
click at [211, 272] on icon at bounding box center [209, 272] width 9 height 9
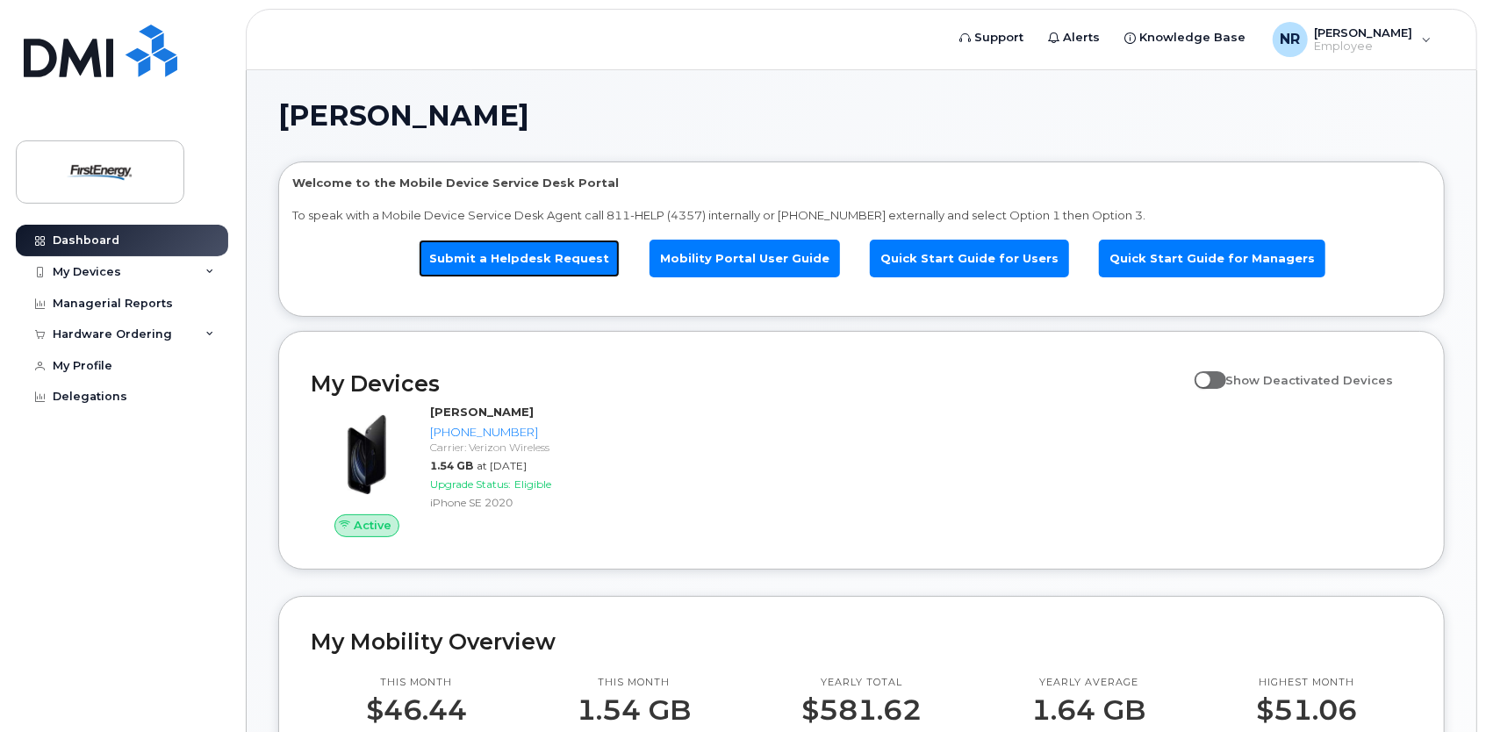
click at [542, 264] on link "Submit a Helpdesk Request" at bounding box center [519, 259] width 201 height 38
